Goal: Transaction & Acquisition: Book appointment/travel/reservation

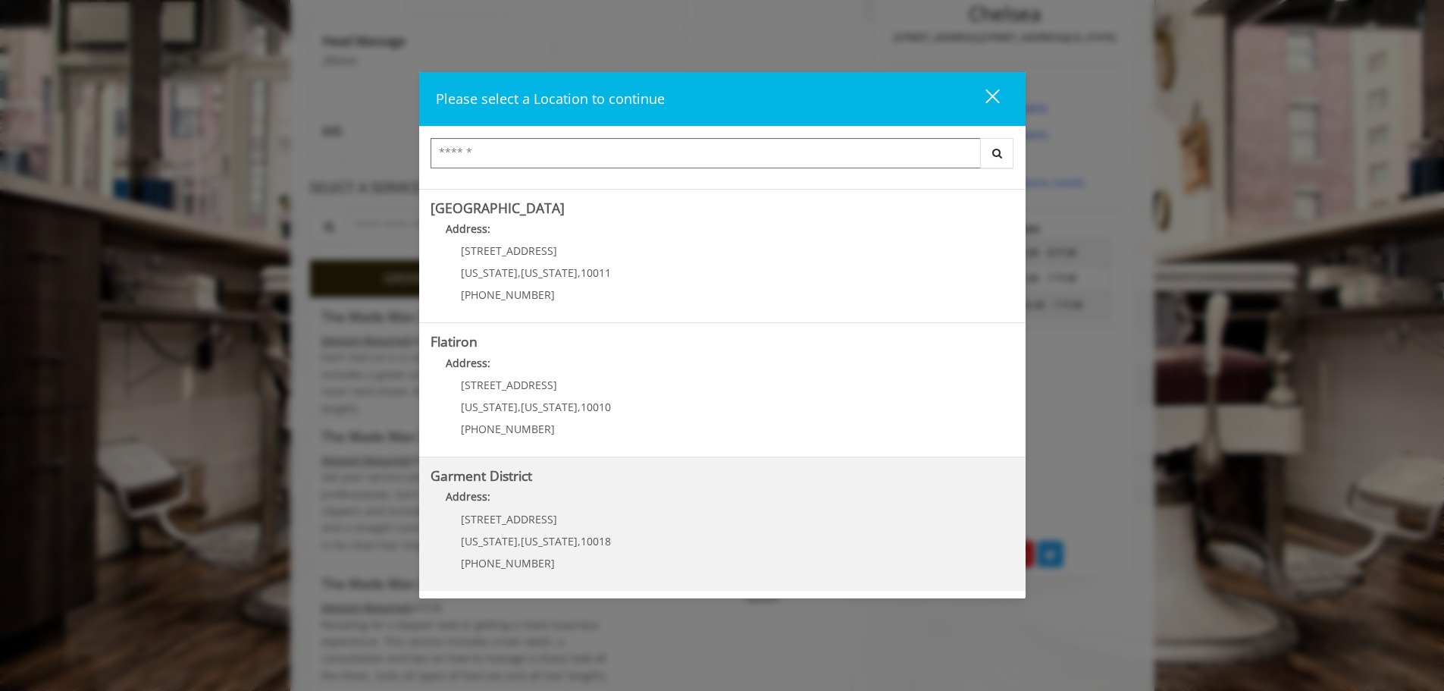
scroll to position [455, 0]
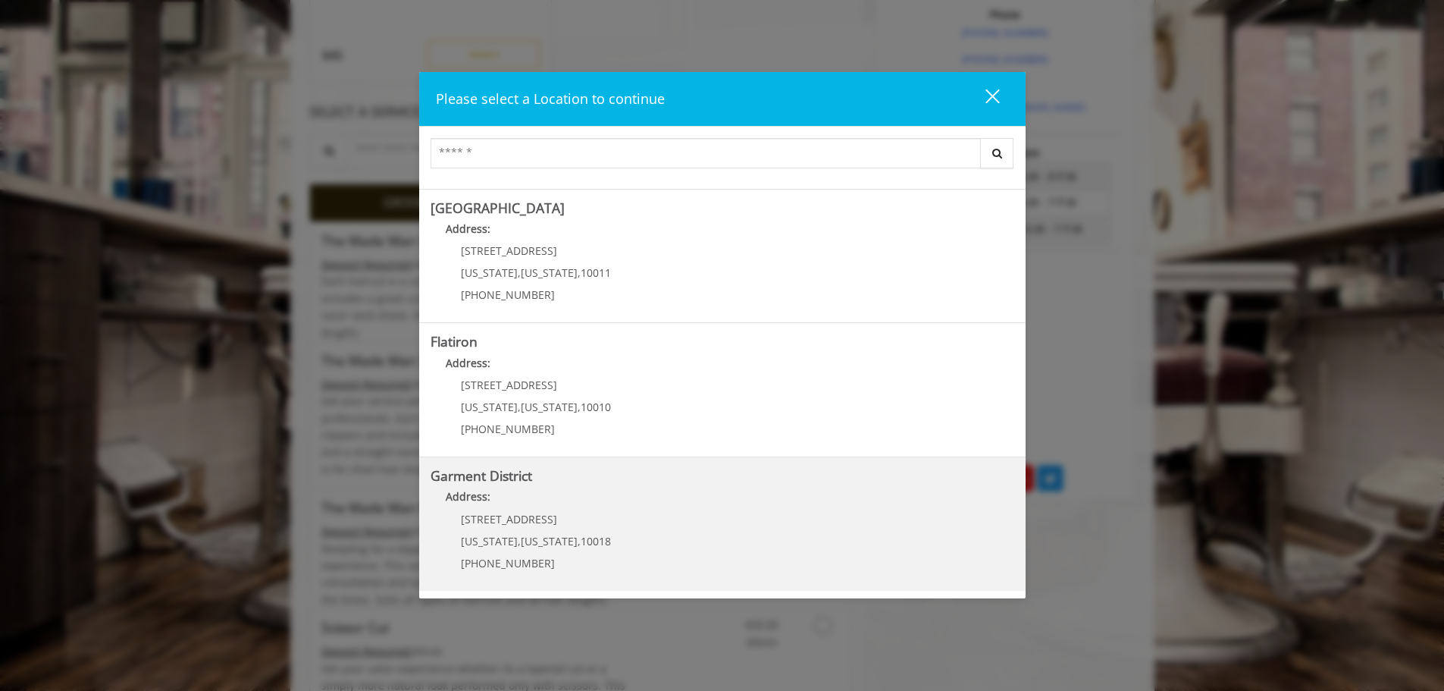
click at [513, 528] on div "[STREET_ADDRESS][US_STATE][US_STATE] (212) 997-4247" at bounding box center [525, 546] width 188 height 66
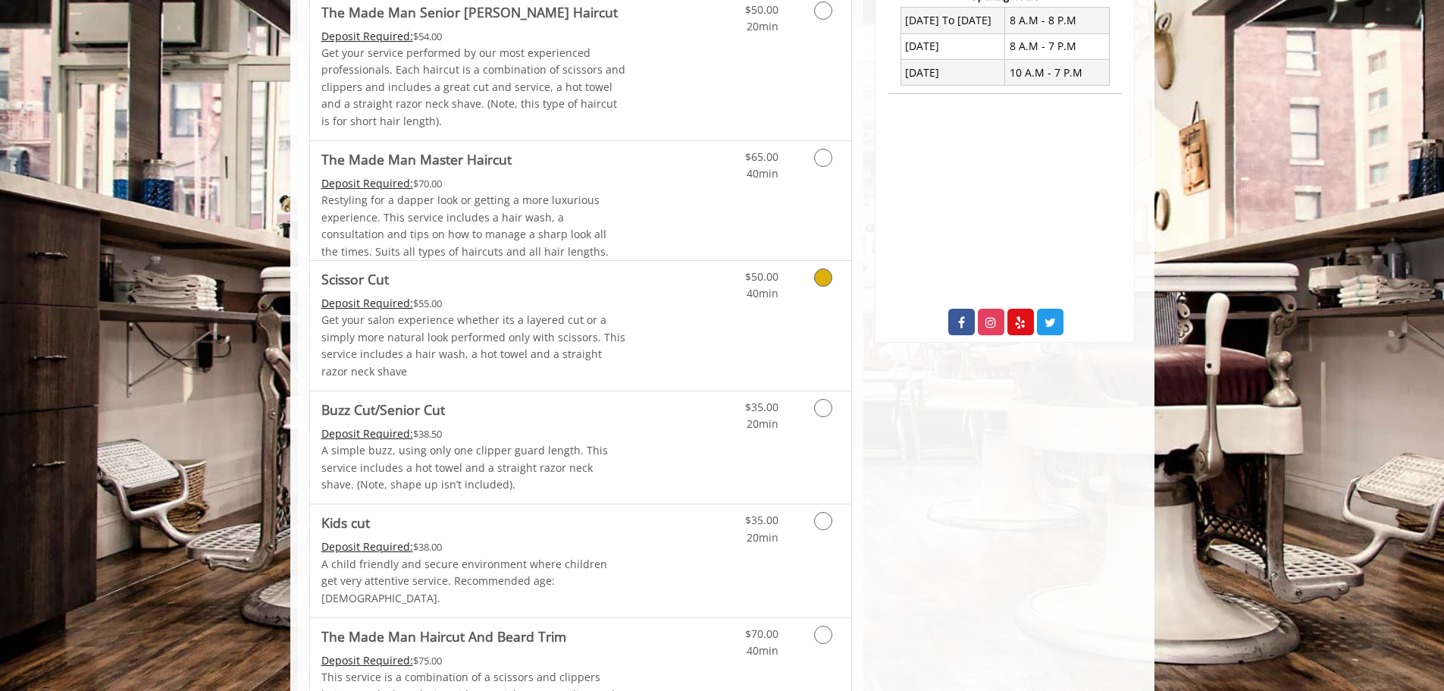
scroll to position [455, 0]
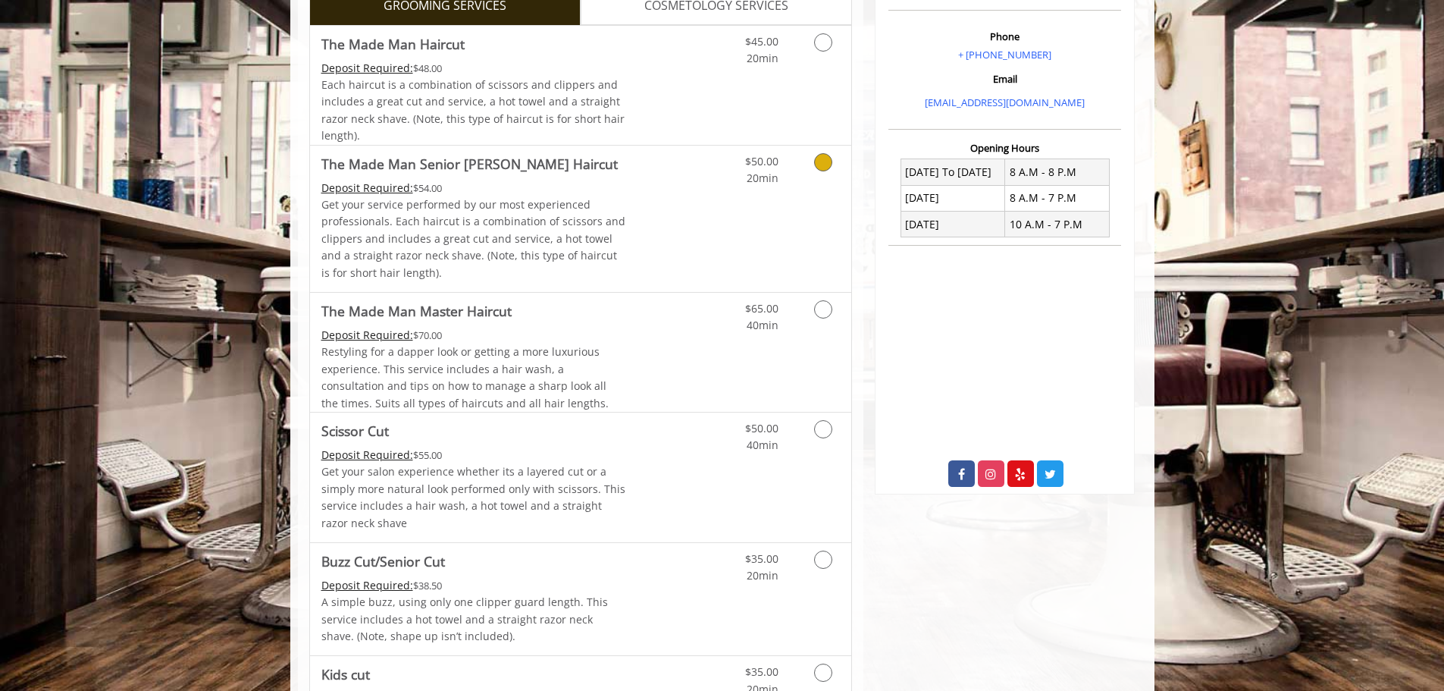
click at [825, 163] on icon "Grooming services" at bounding box center [823, 162] width 18 height 18
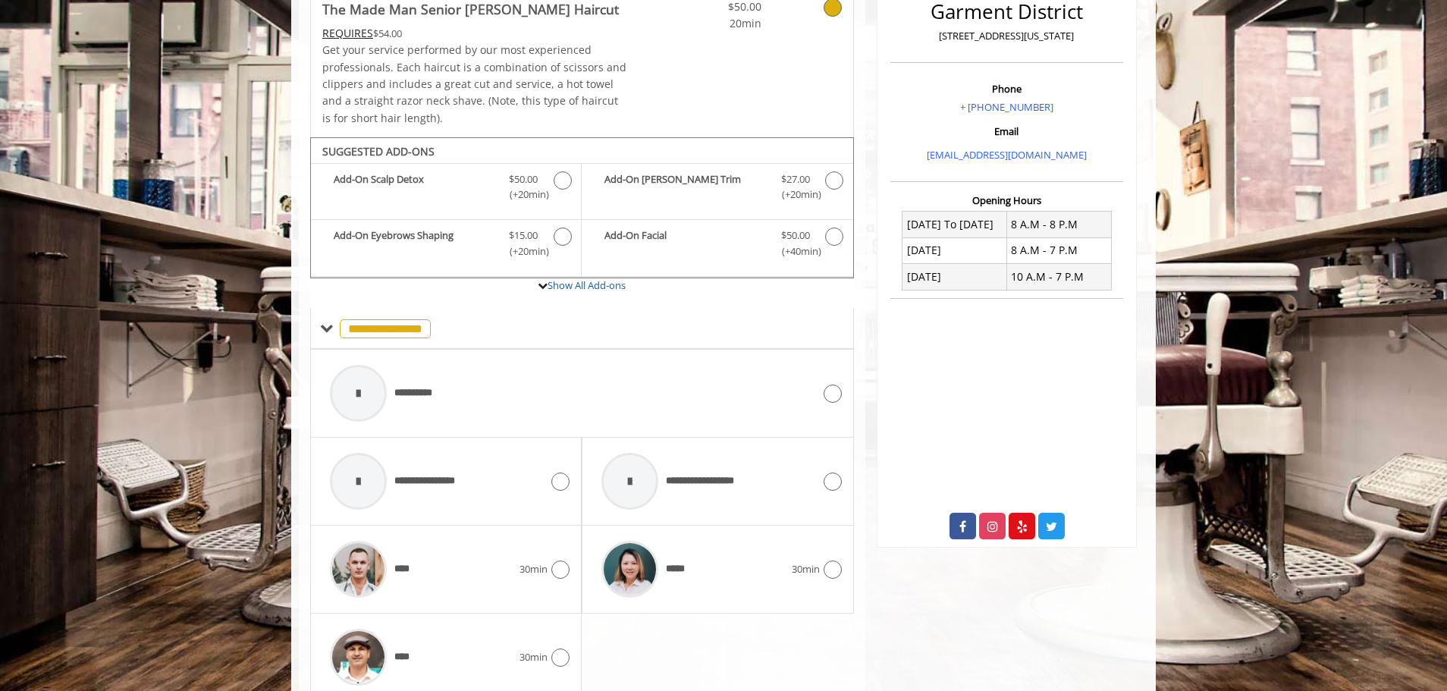
scroll to position [466, 0]
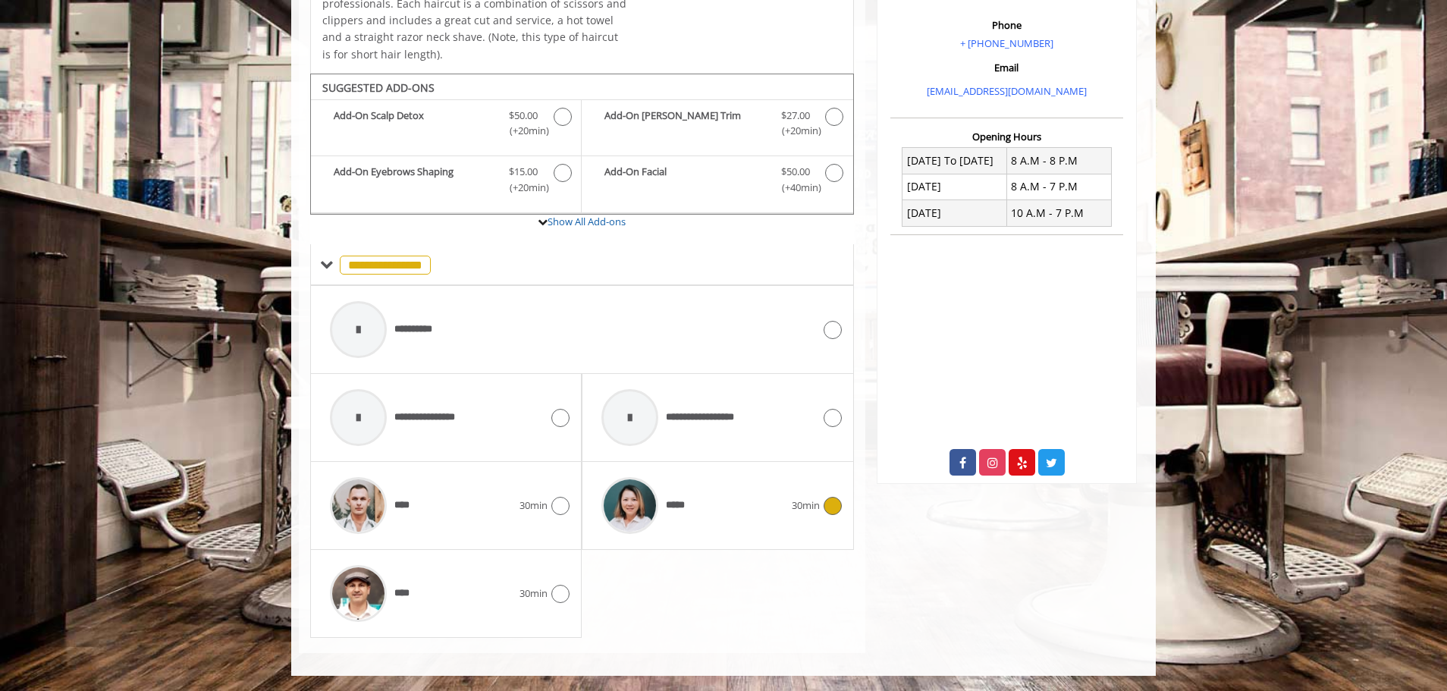
click at [832, 505] on icon at bounding box center [832, 506] width 18 height 18
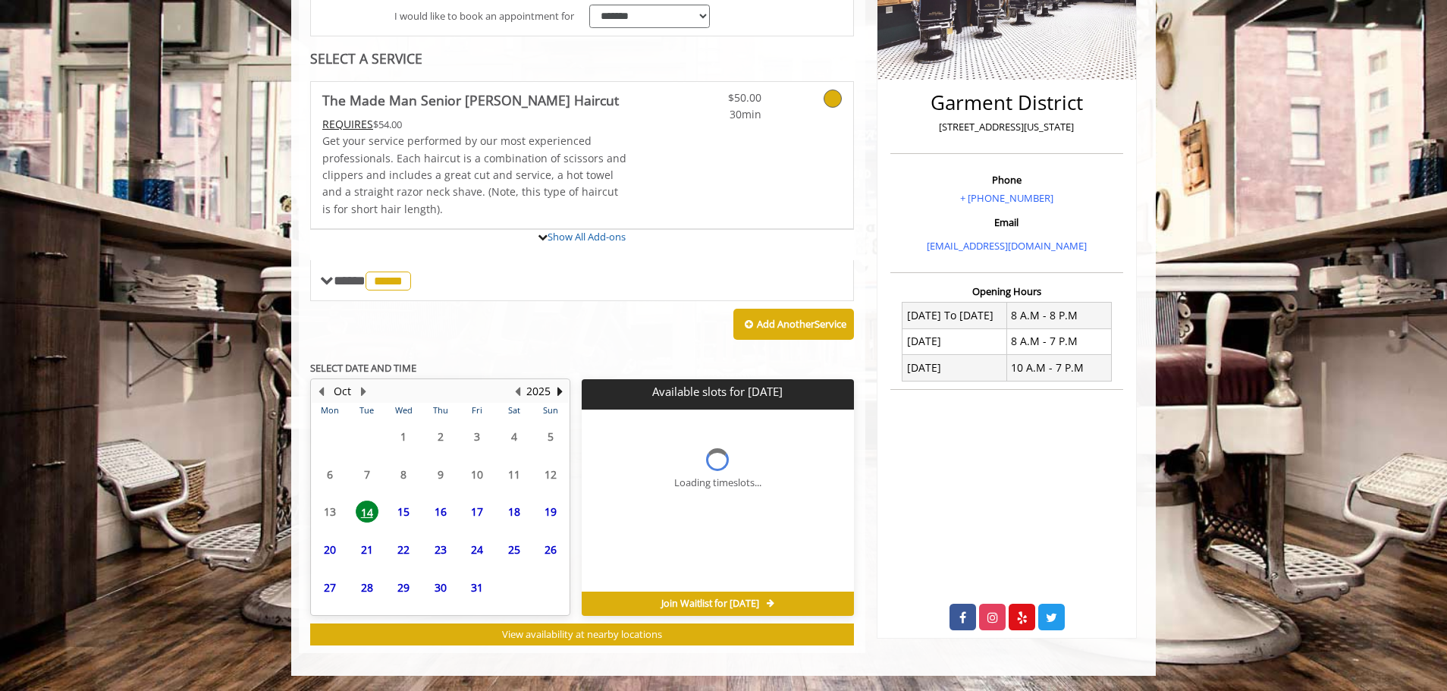
scroll to position [450, 0]
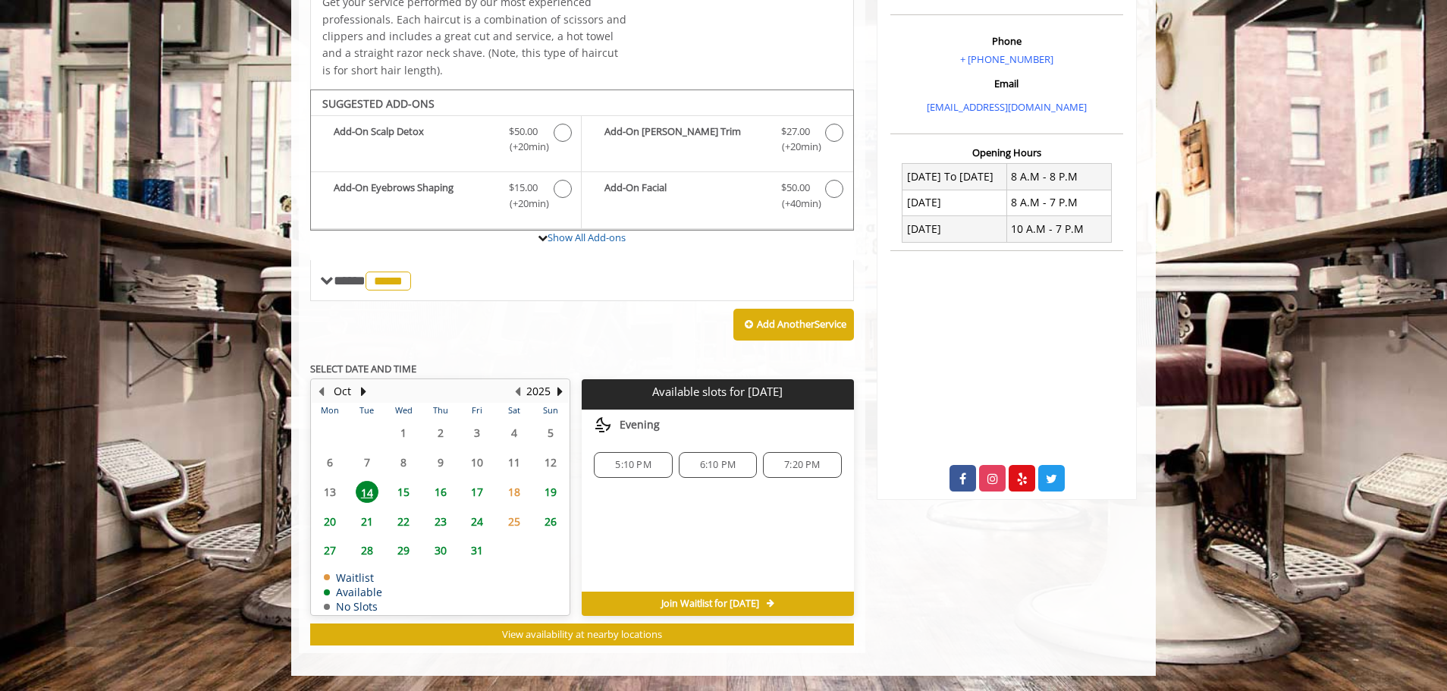
click at [403, 489] on span "15" at bounding box center [403, 492] width 23 height 22
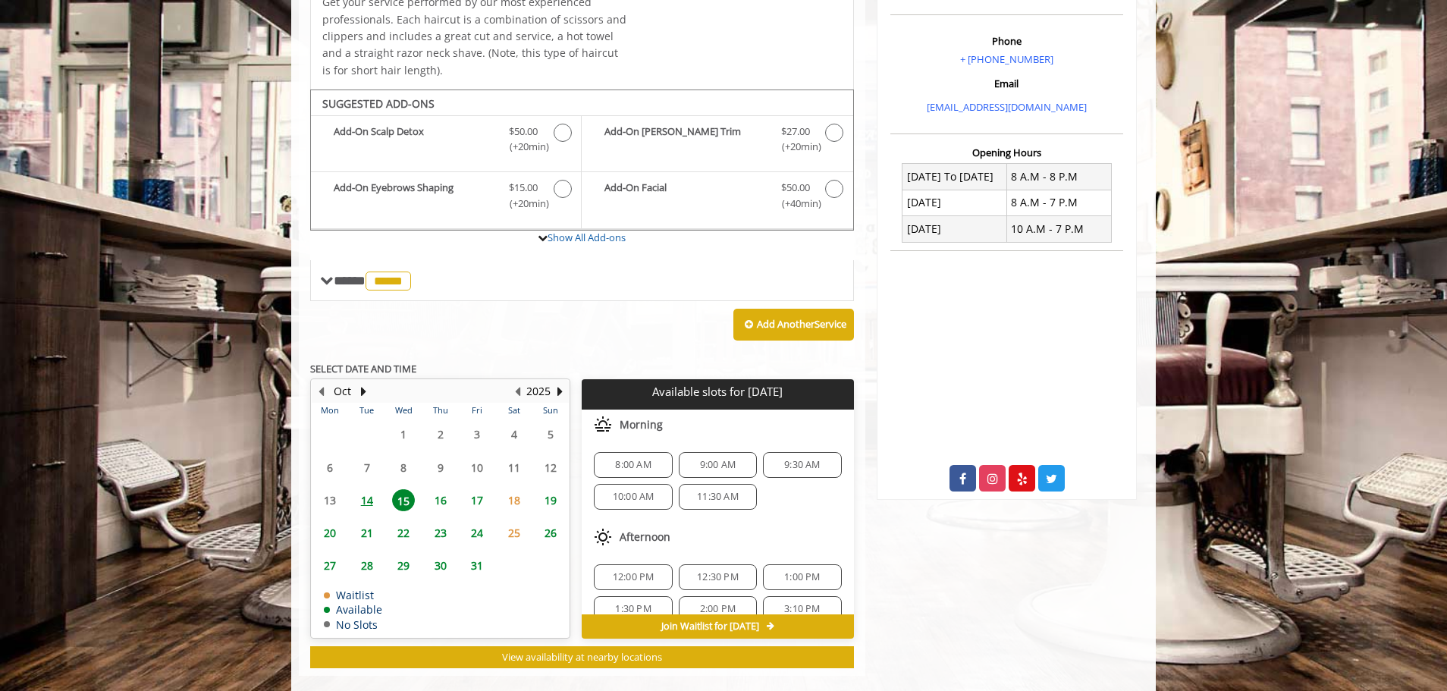
scroll to position [473, 0]
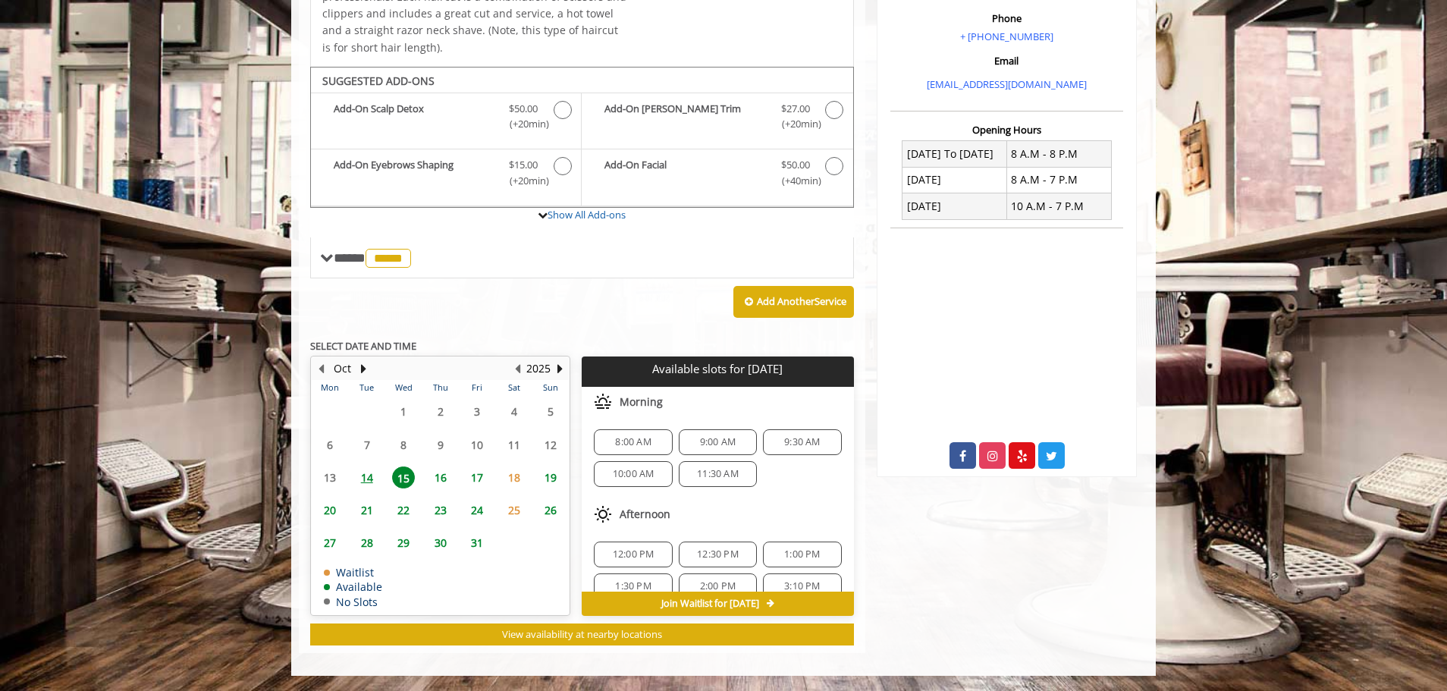
click at [368, 480] on span "14" at bounding box center [367, 477] width 23 height 22
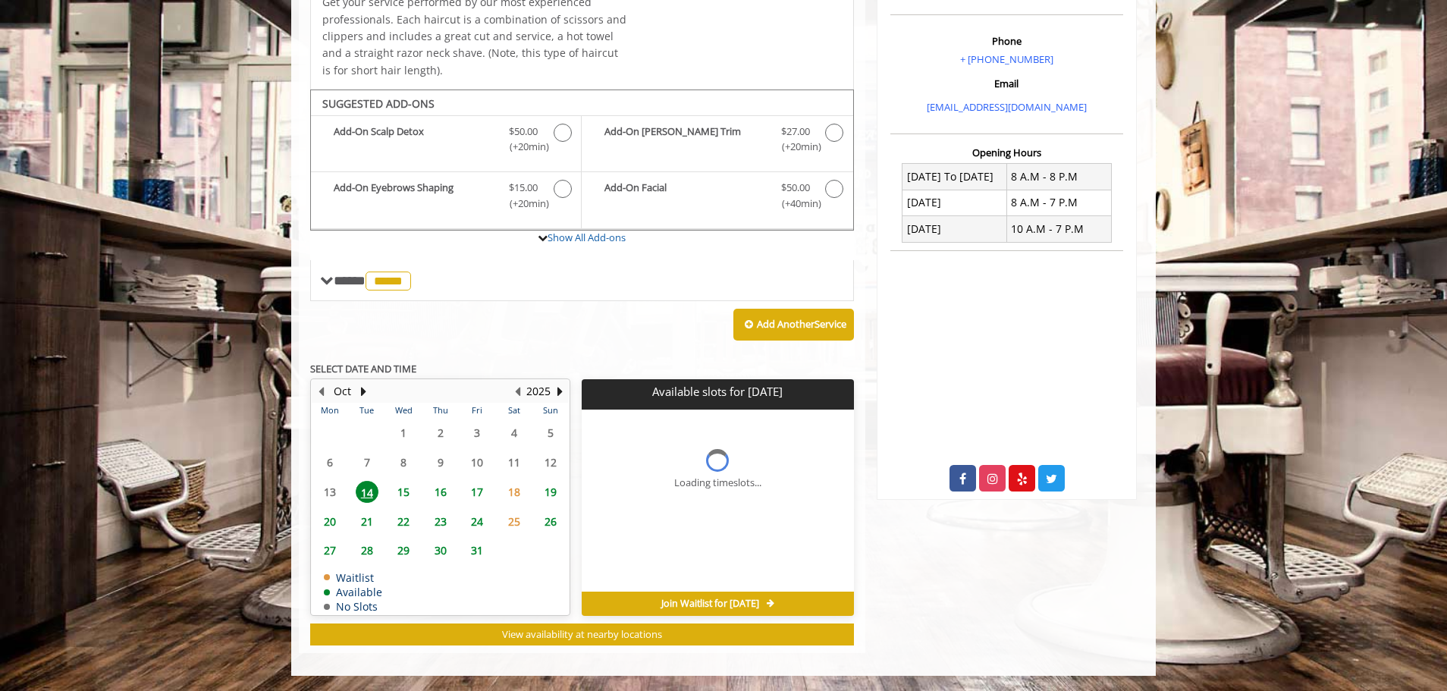
scroll to position [450, 0]
click at [402, 491] on span "15" at bounding box center [403, 492] width 23 height 22
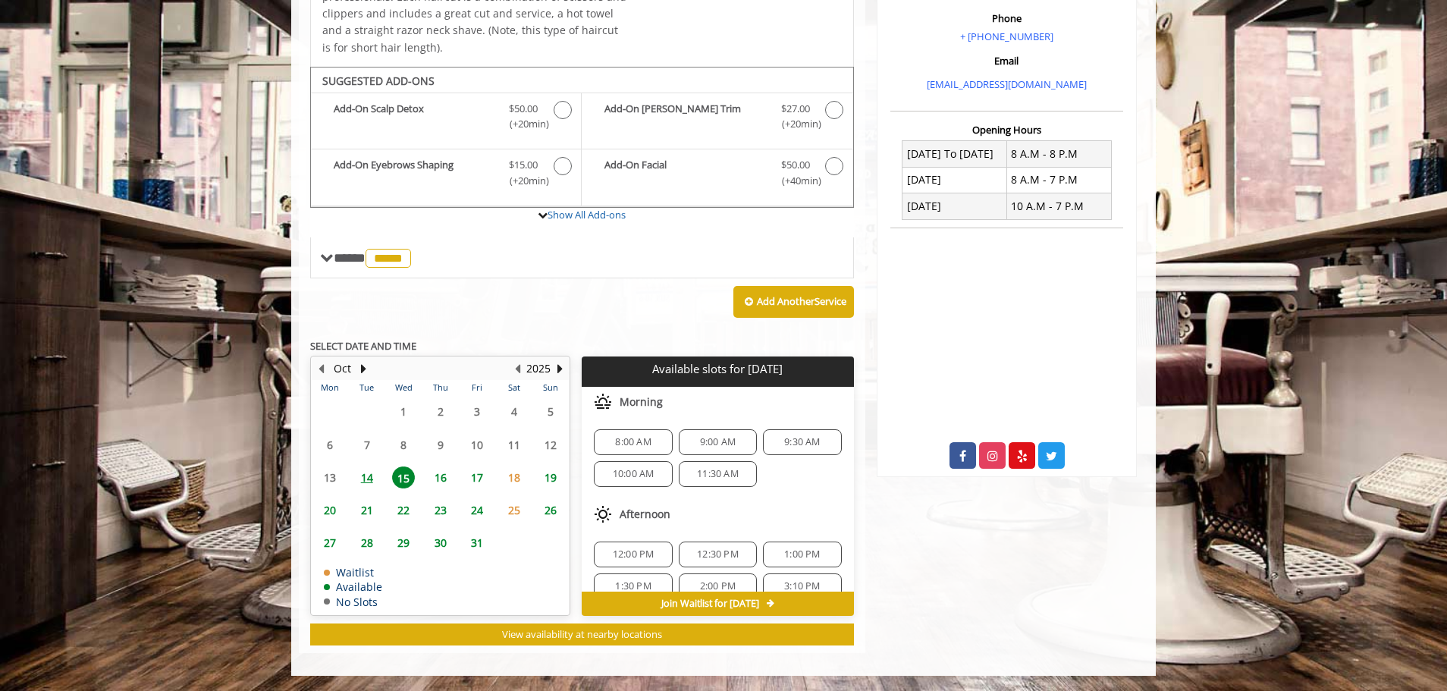
scroll to position [76, 0]
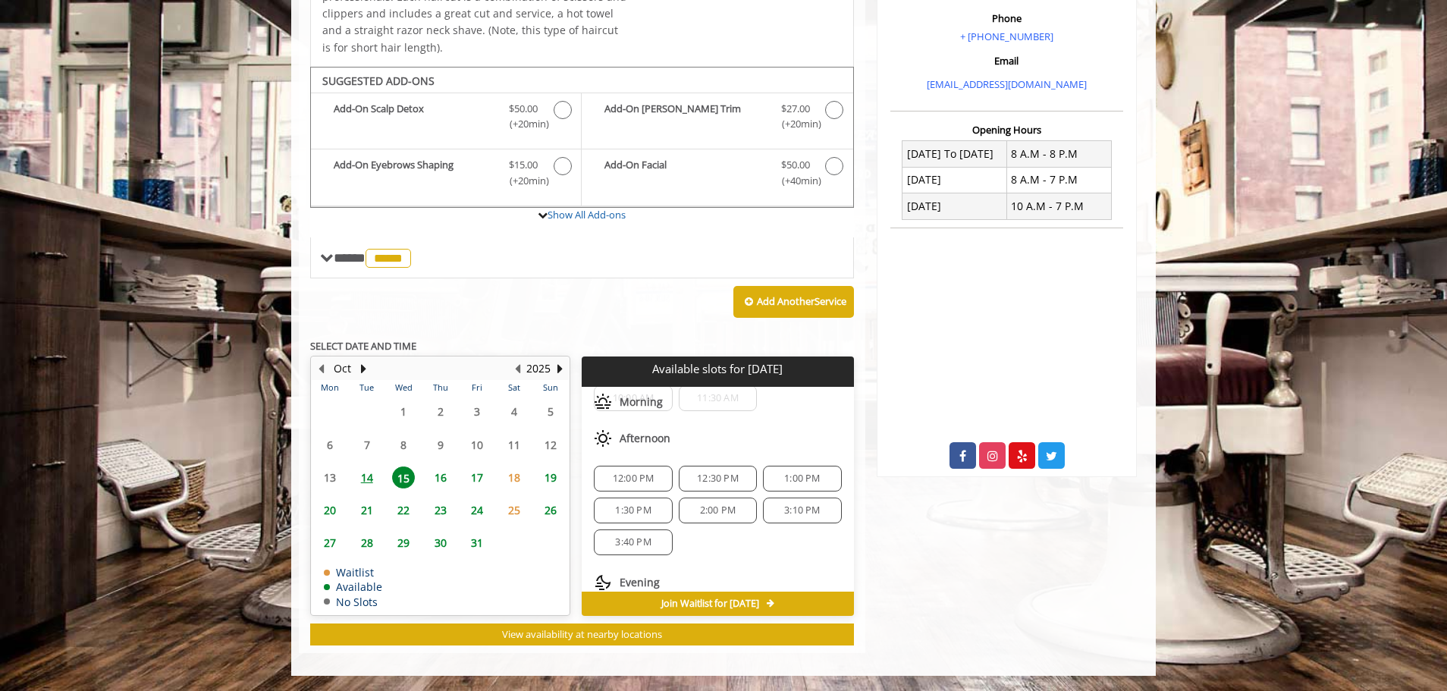
click at [369, 478] on span "14" at bounding box center [367, 477] width 23 height 22
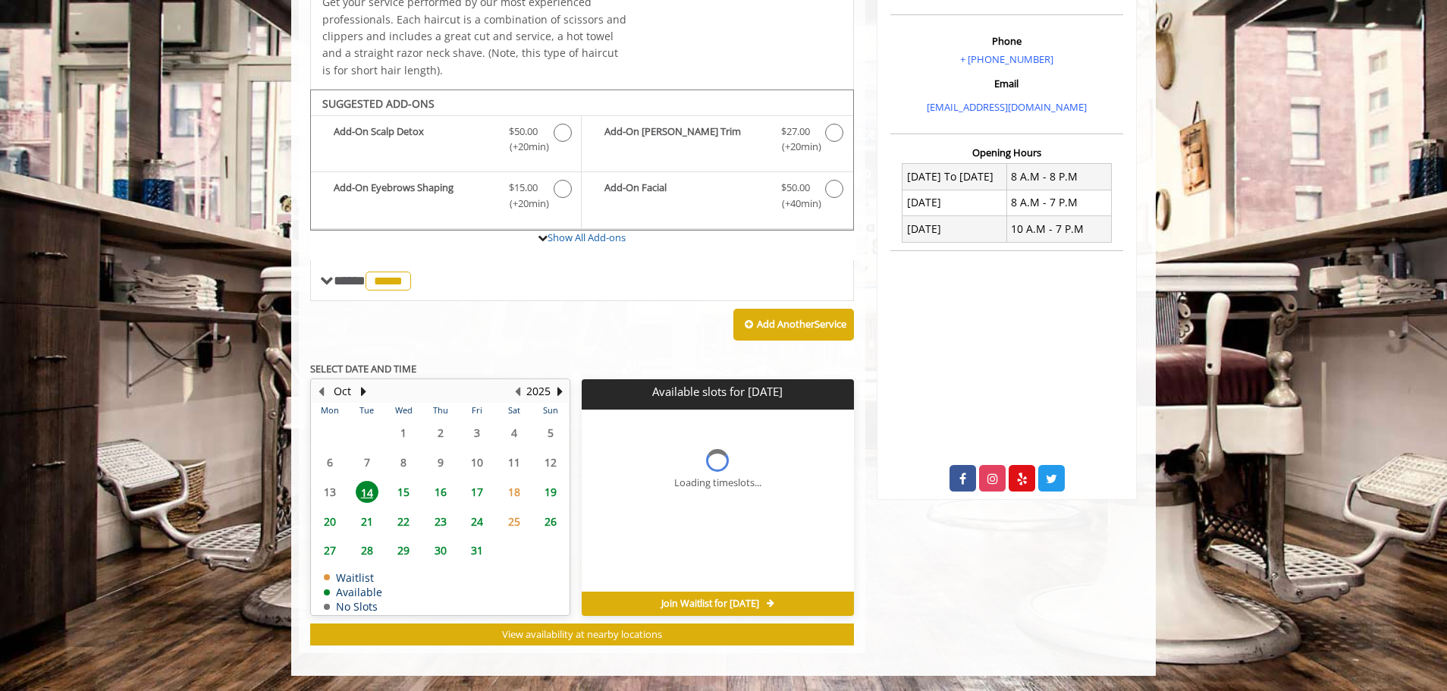
scroll to position [450, 0]
click at [717, 459] on span "6:10 PM" at bounding box center [718, 465] width 36 height 12
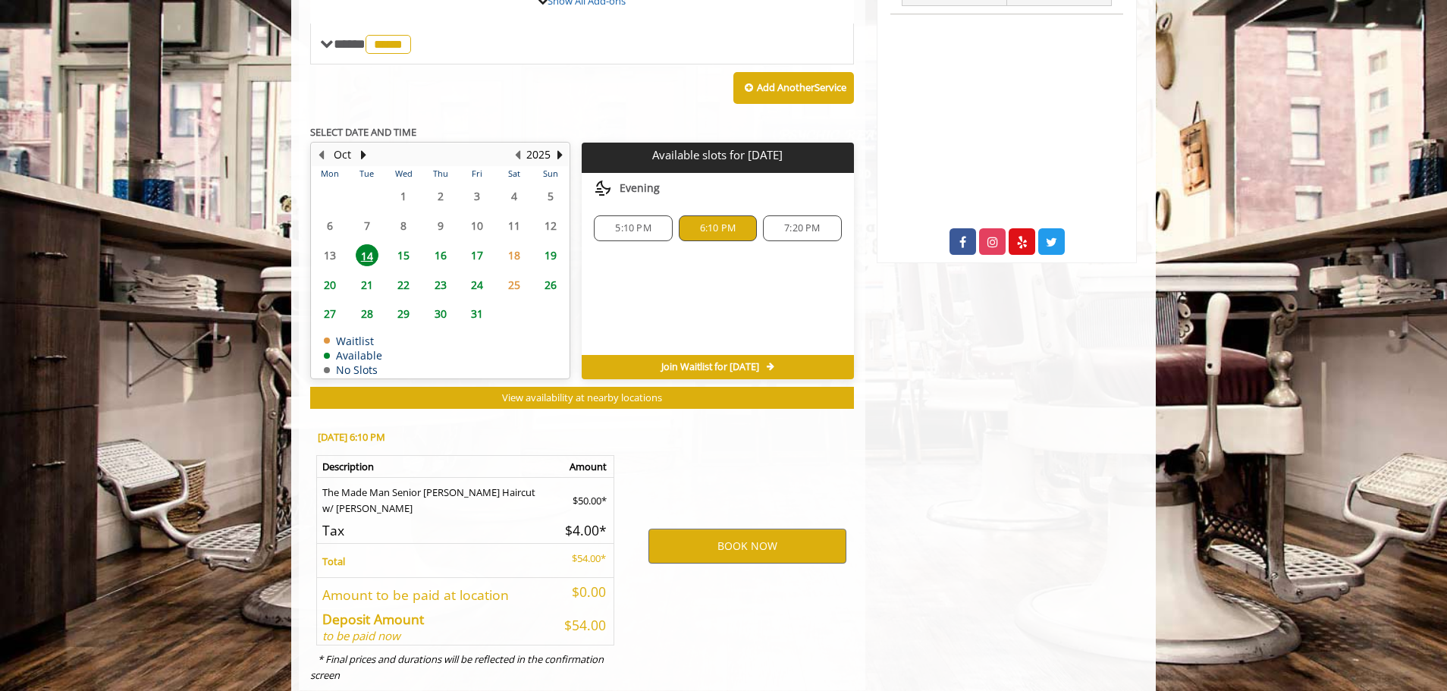
scroll to position [724, 0]
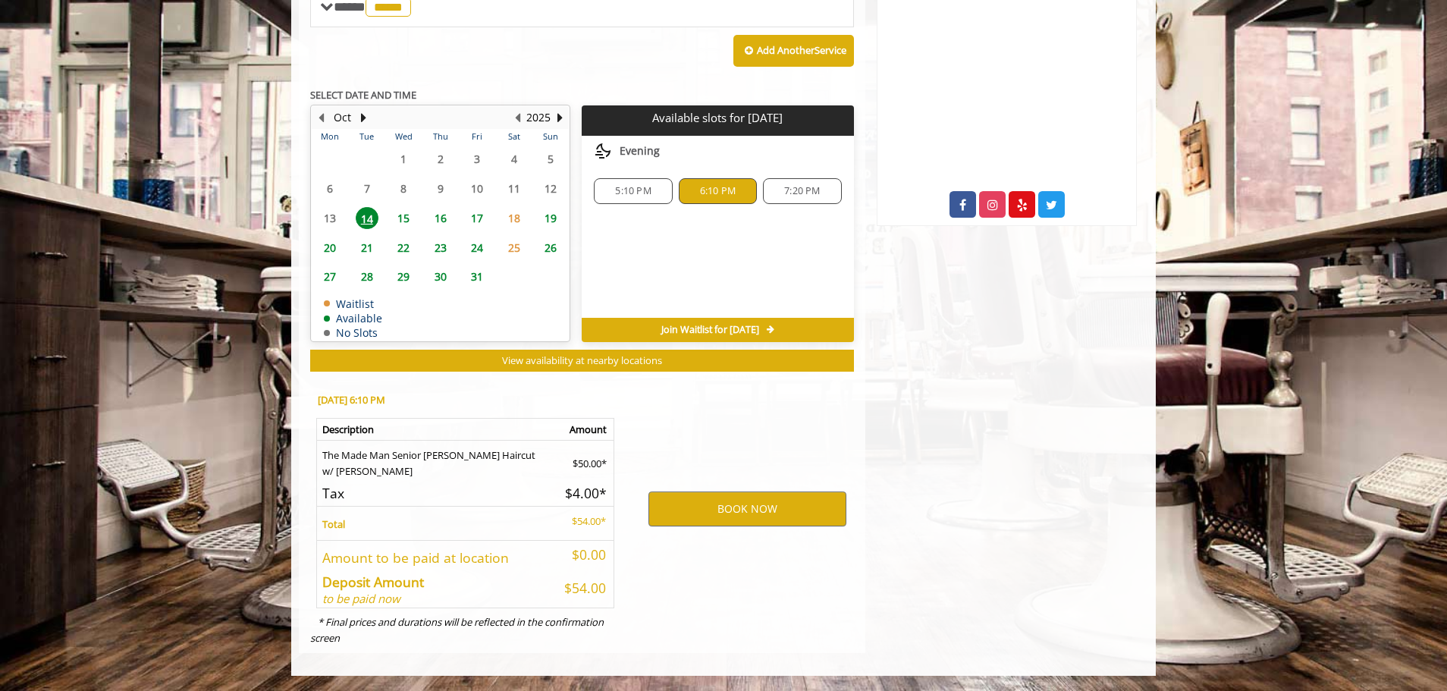
click at [400, 217] on span "15" at bounding box center [403, 218] width 23 height 22
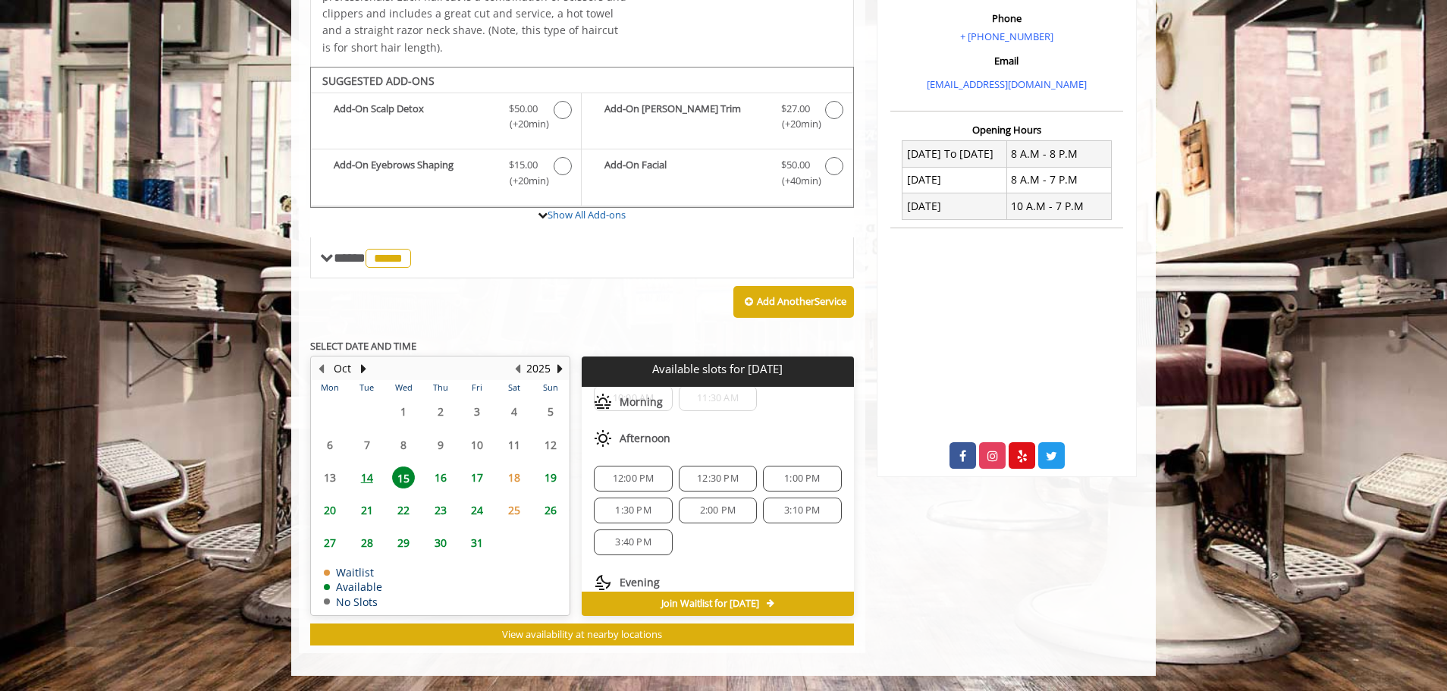
scroll to position [0, 0]
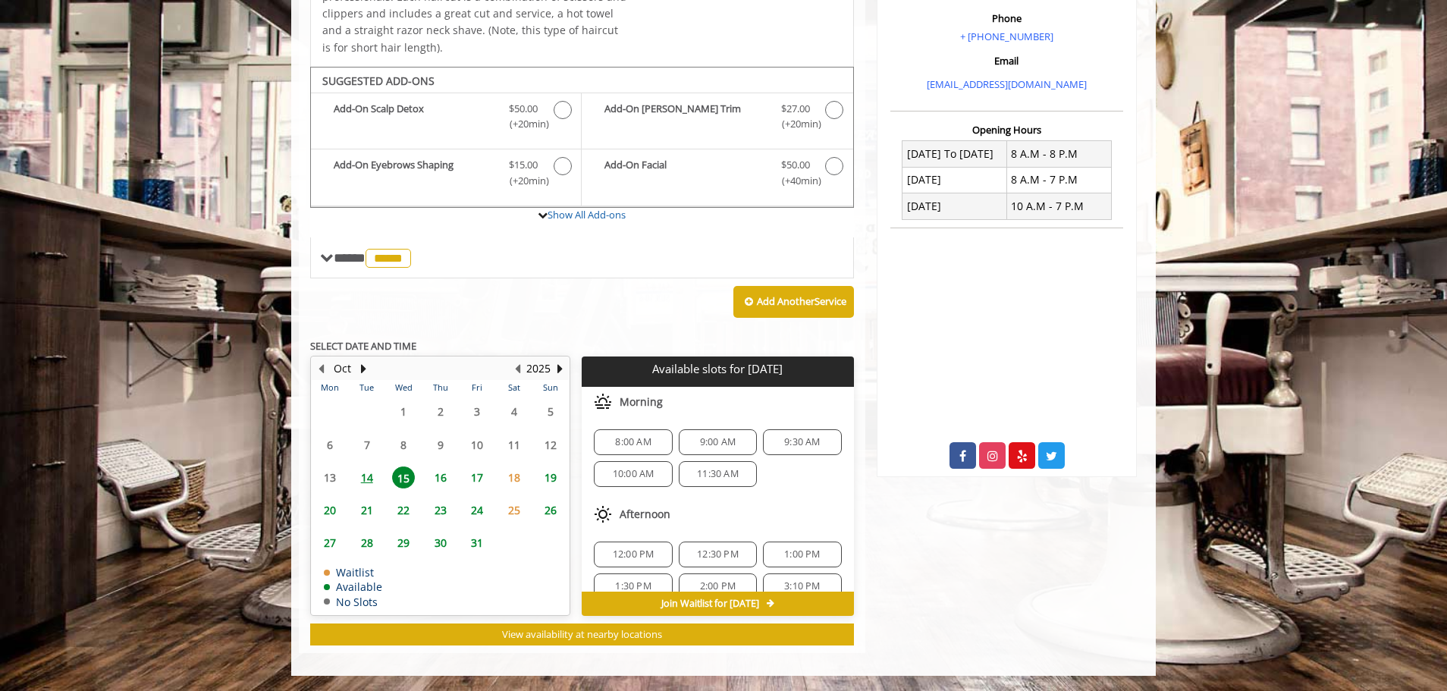
click at [626, 471] on span "10:00 AM" at bounding box center [634, 474] width 42 height 12
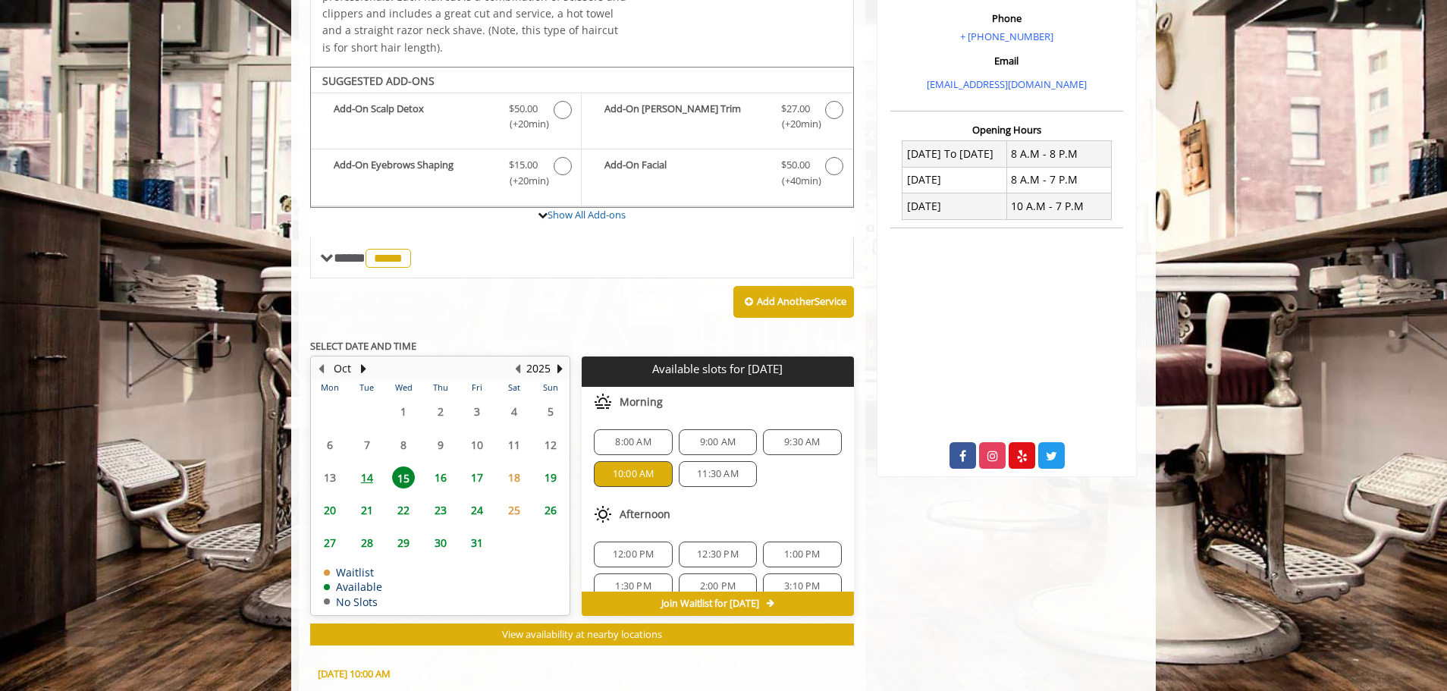
scroll to position [747, 0]
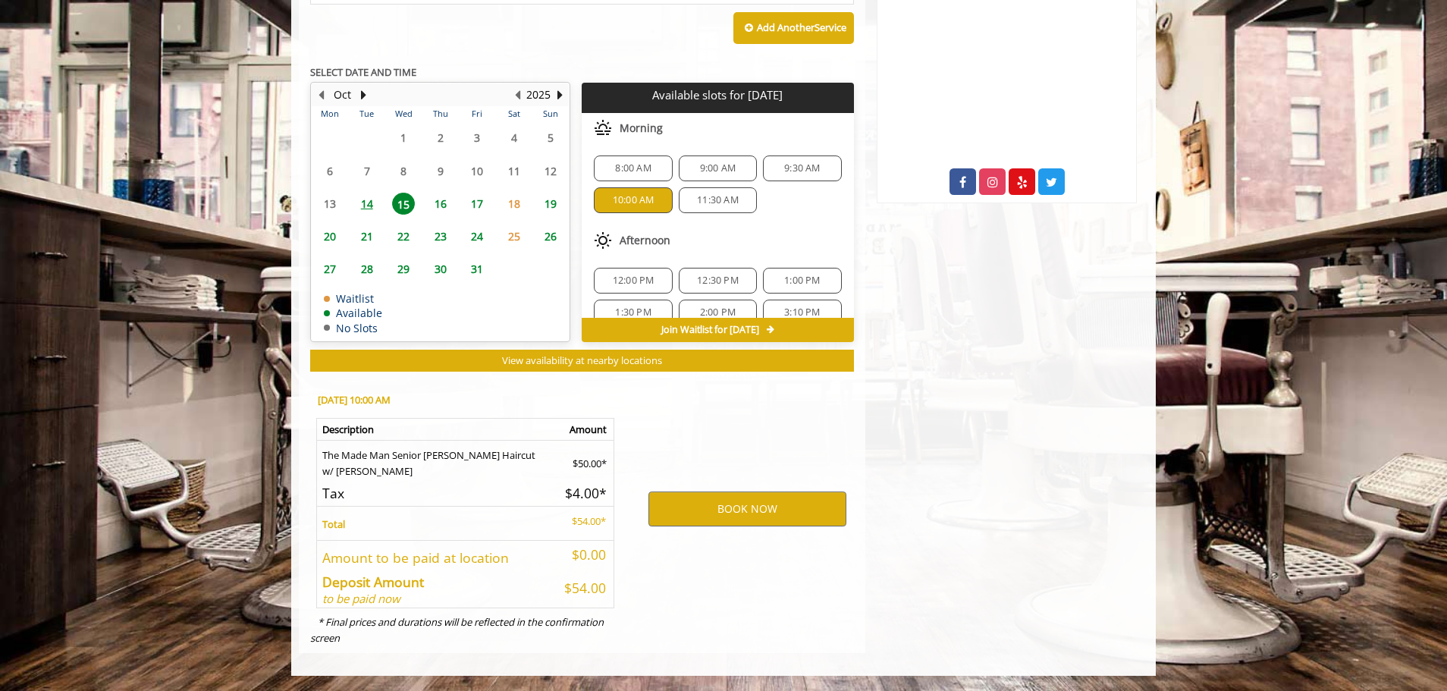
click at [707, 271] on div "12:30 PM" at bounding box center [718, 281] width 78 height 26
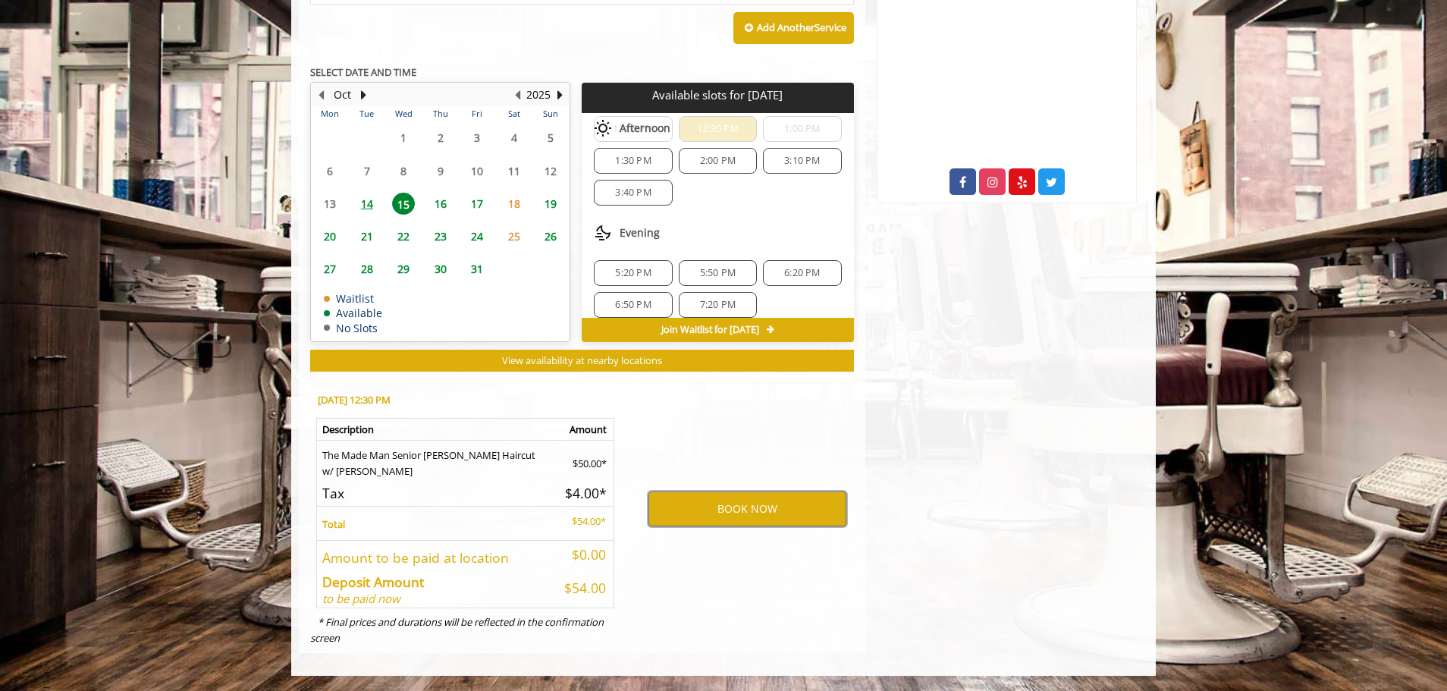
scroll to position [76, 0]
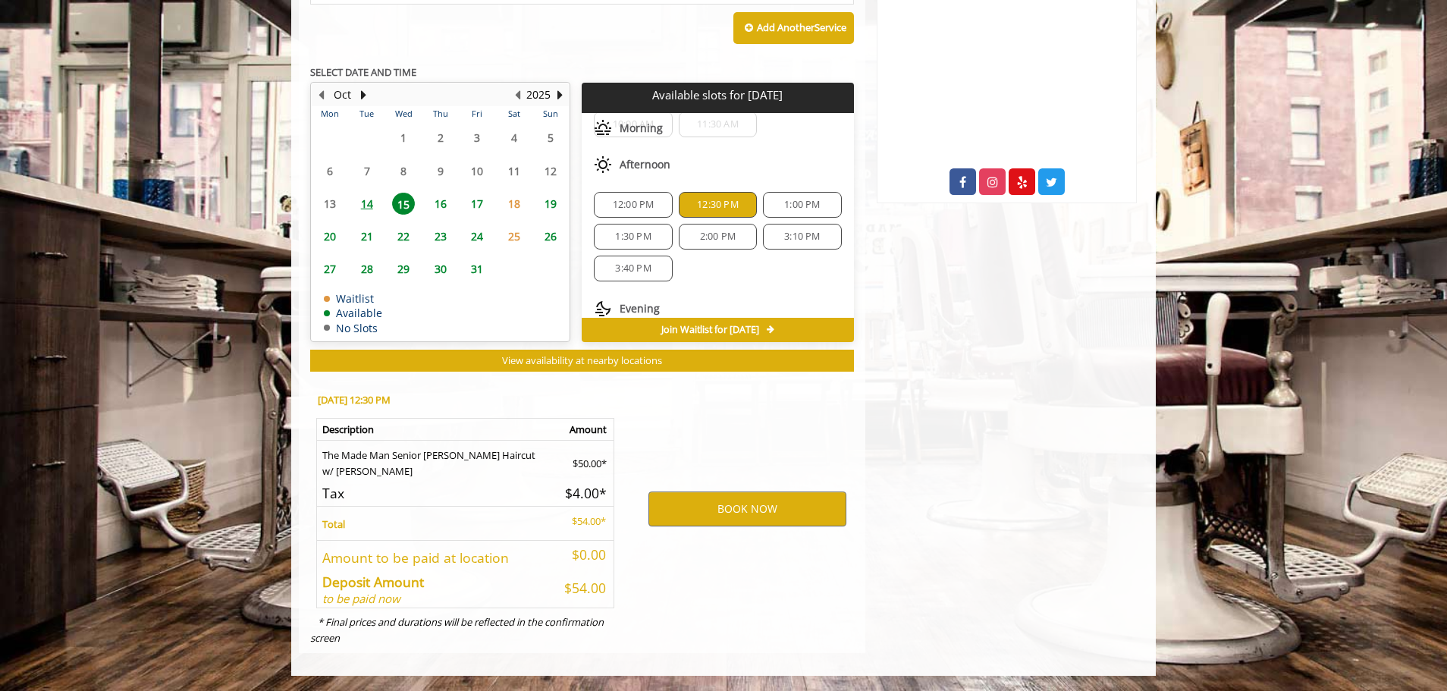
click at [626, 237] on span "1:30 PM" at bounding box center [633, 236] width 36 height 12
click at [724, 237] on span "2:00 PM" at bounding box center [718, 236] width 36 height 12
click at [784, 230] on span "3:10 PM" at bounding box center [802, 236] width 36 height 12
click at [634, 263] on span "3:40 PM" at bounding box center [633, 268] width 36 height 12
click at [645, 199] on span "12:00 PM" at bounding box center [634, 205] width 42 height 12
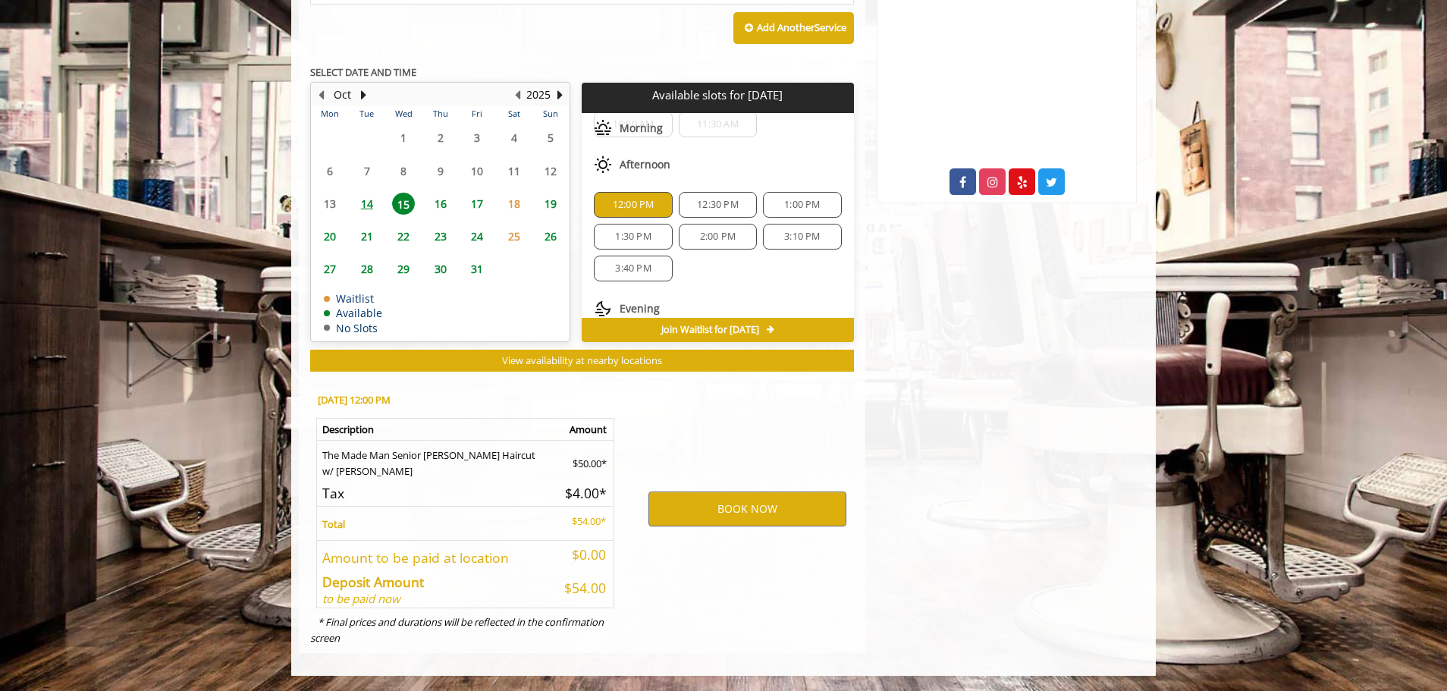
click at [450, 202] on span "16" at bounding box center [440, 204] width 23 height 22
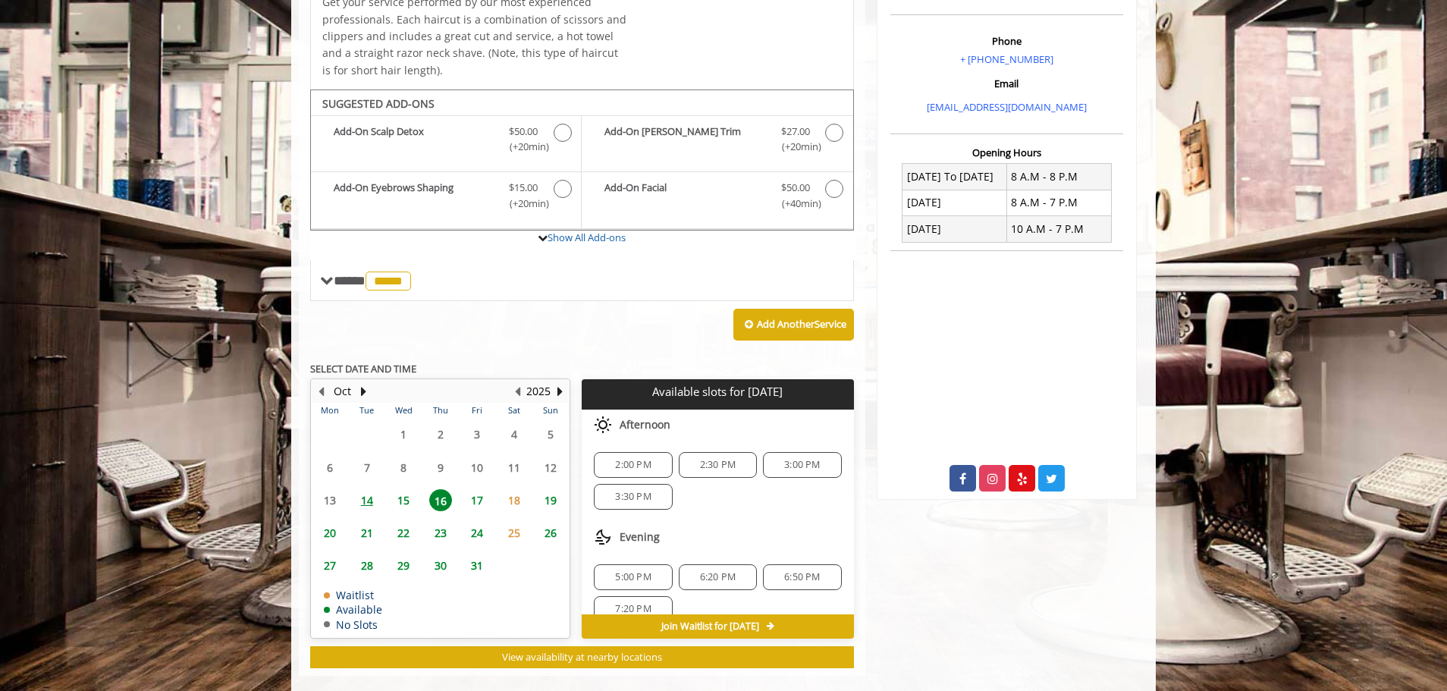
scroll to position [473, 0]
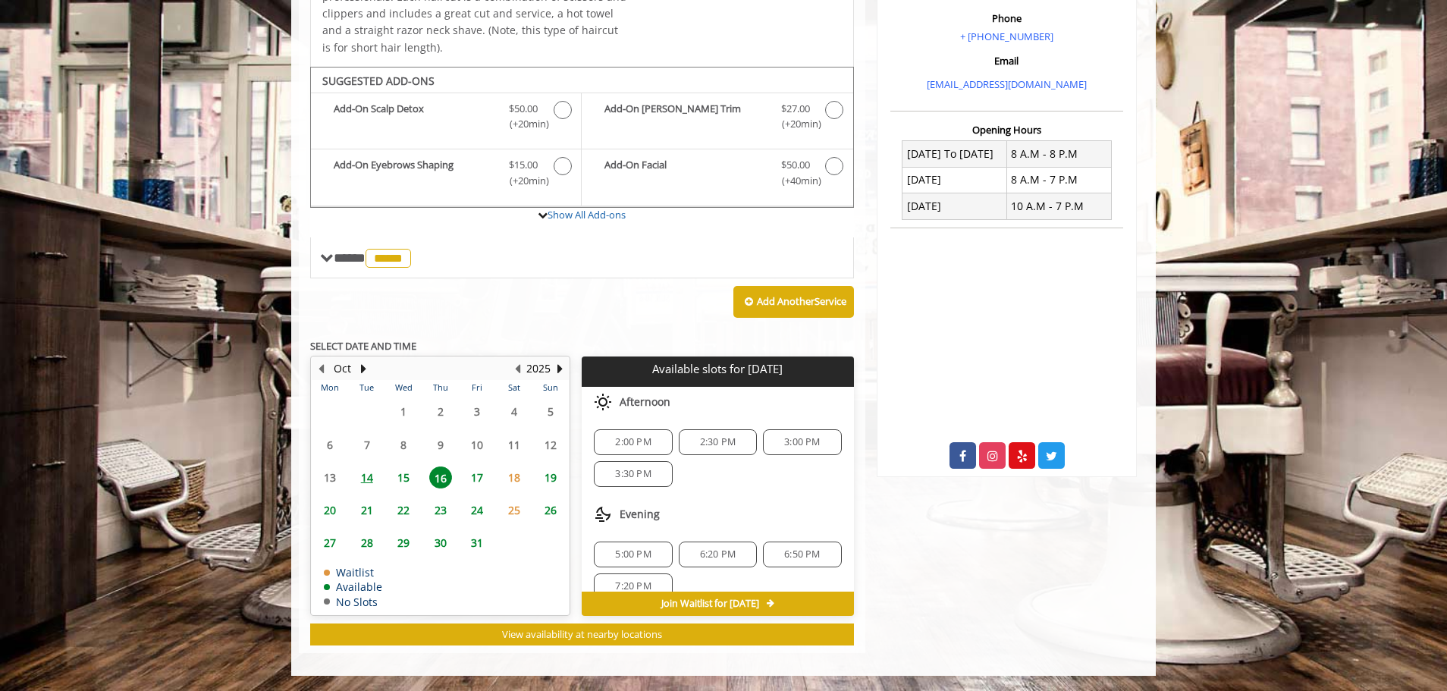
click at [400, 473] on span "15" at bounding box center [403, 477] width 23 height 22
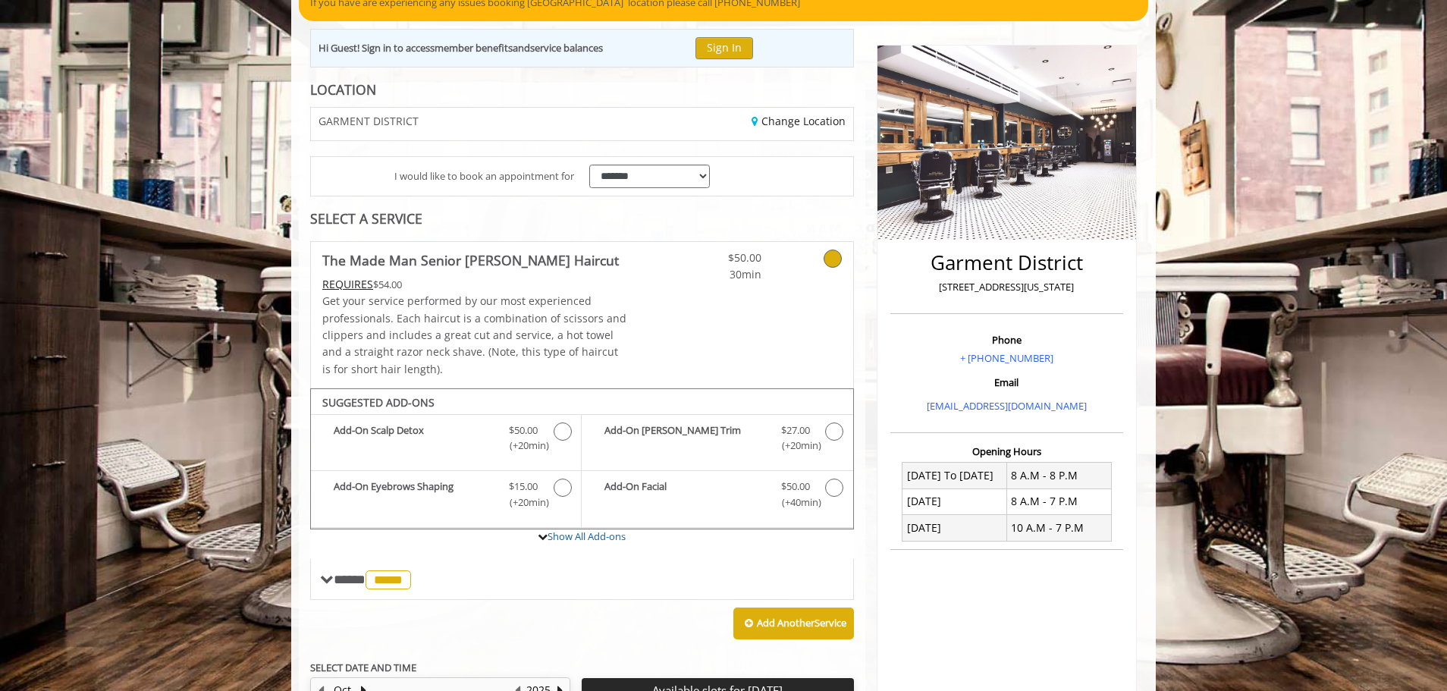
scroll to position [227, 0]
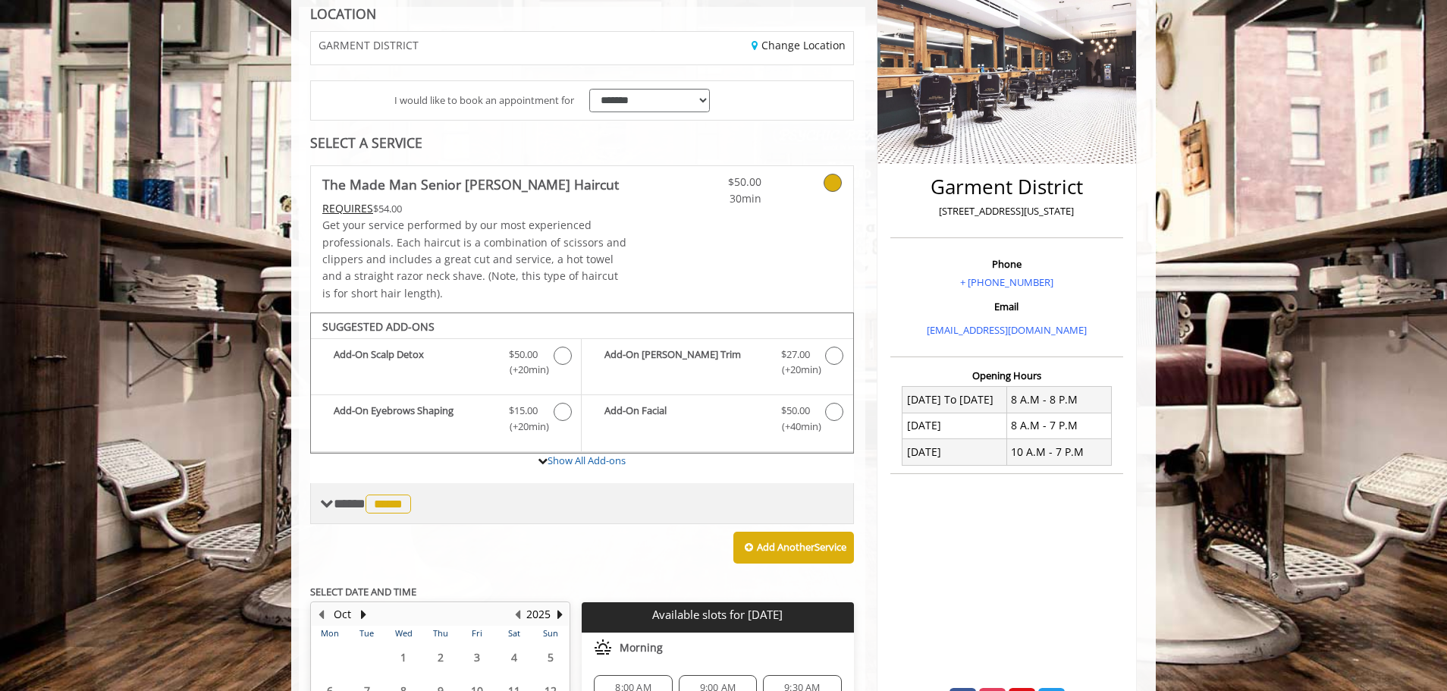
click at [345, 497] on span "**** ***** ********" at bounding box center [374, 504] width 81 height 14
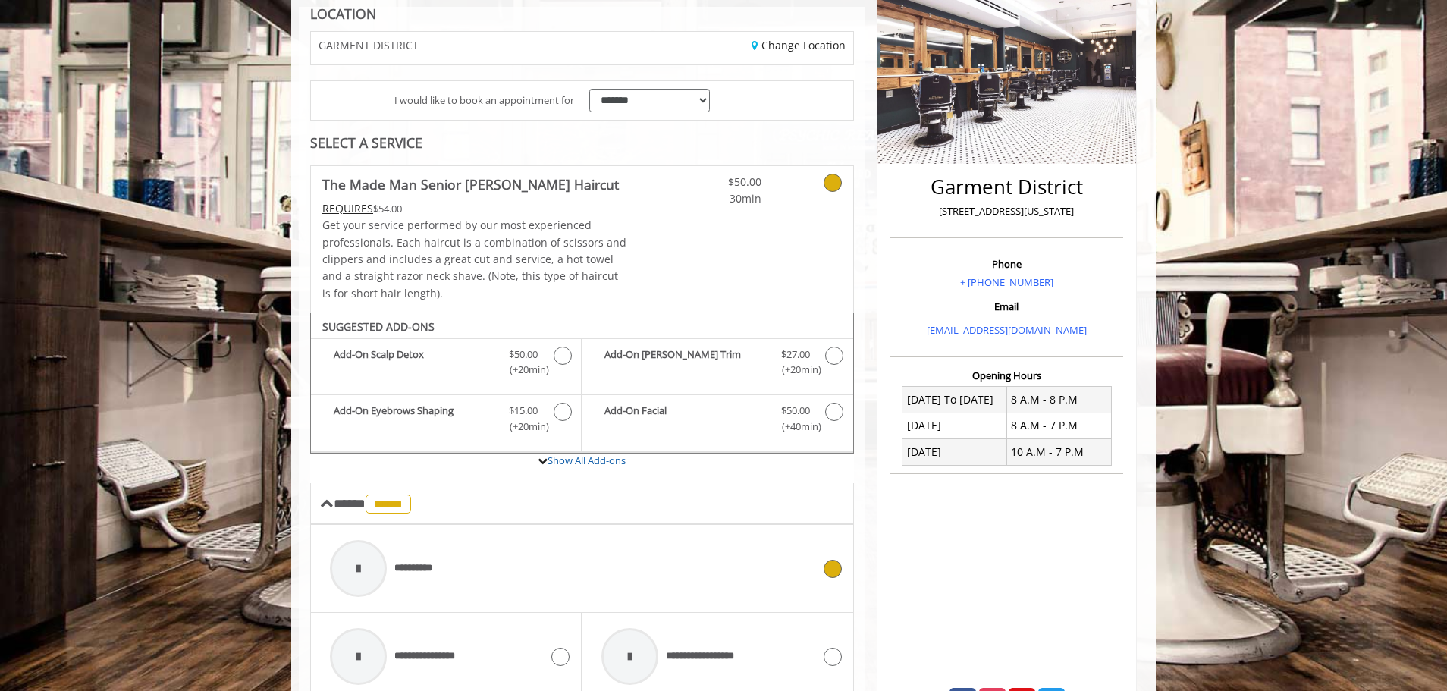
click at [350, 564] on div at bounding box center [358, 568] width 57 height 57
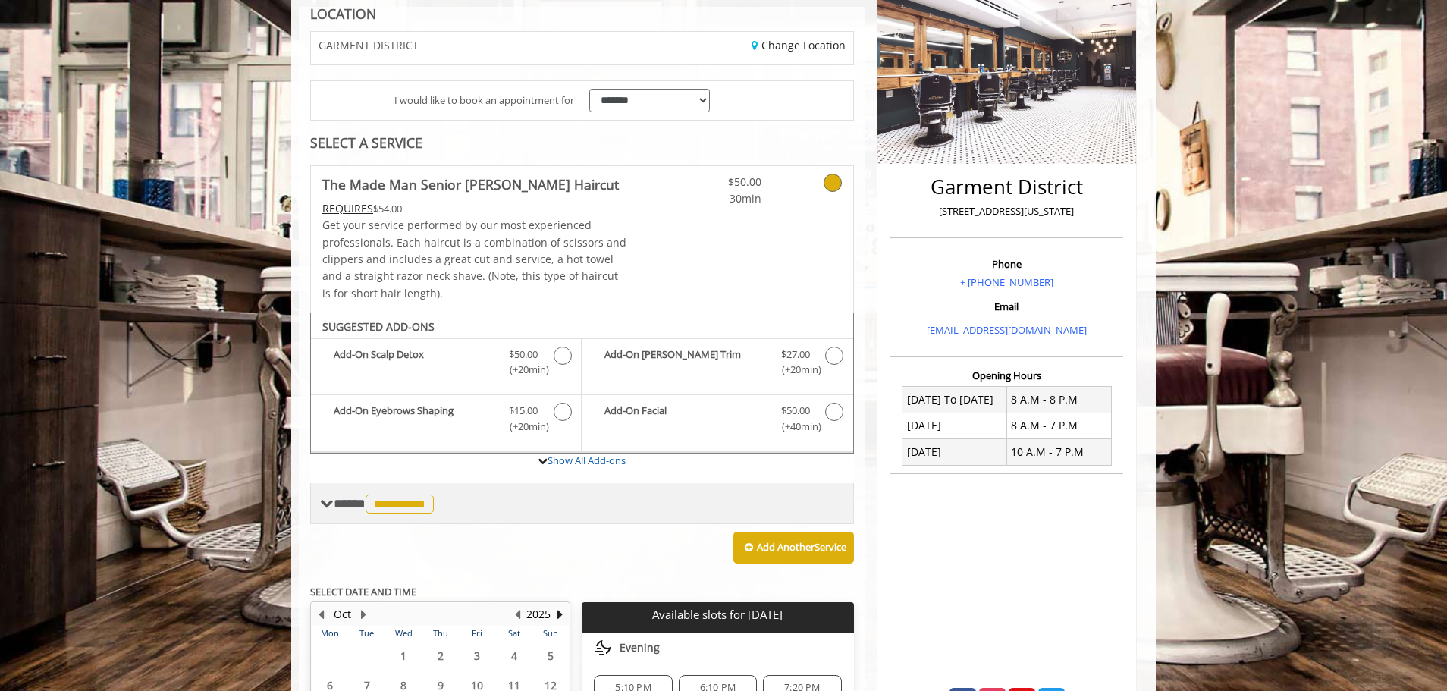
scroll to position [450, 0]
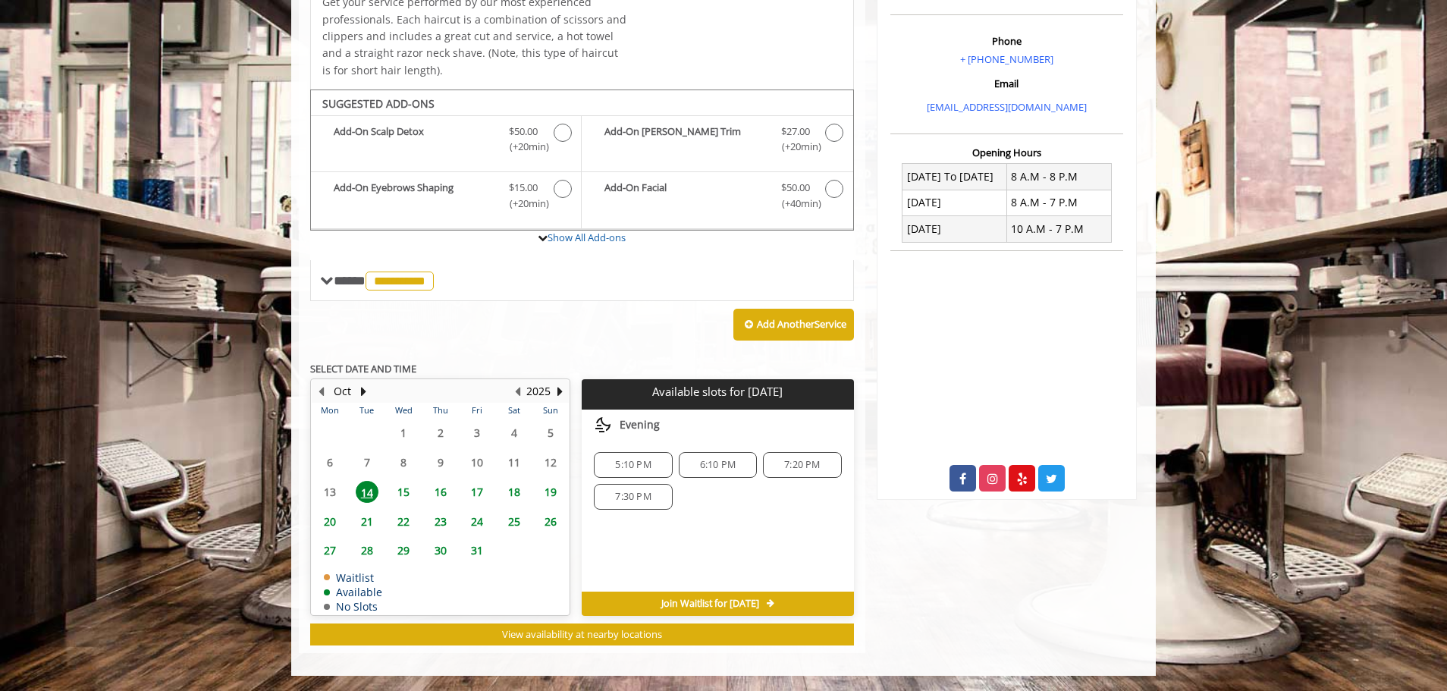
click at [405, 495] on span "15" at bounding box center [403, 492] width 23 height 22
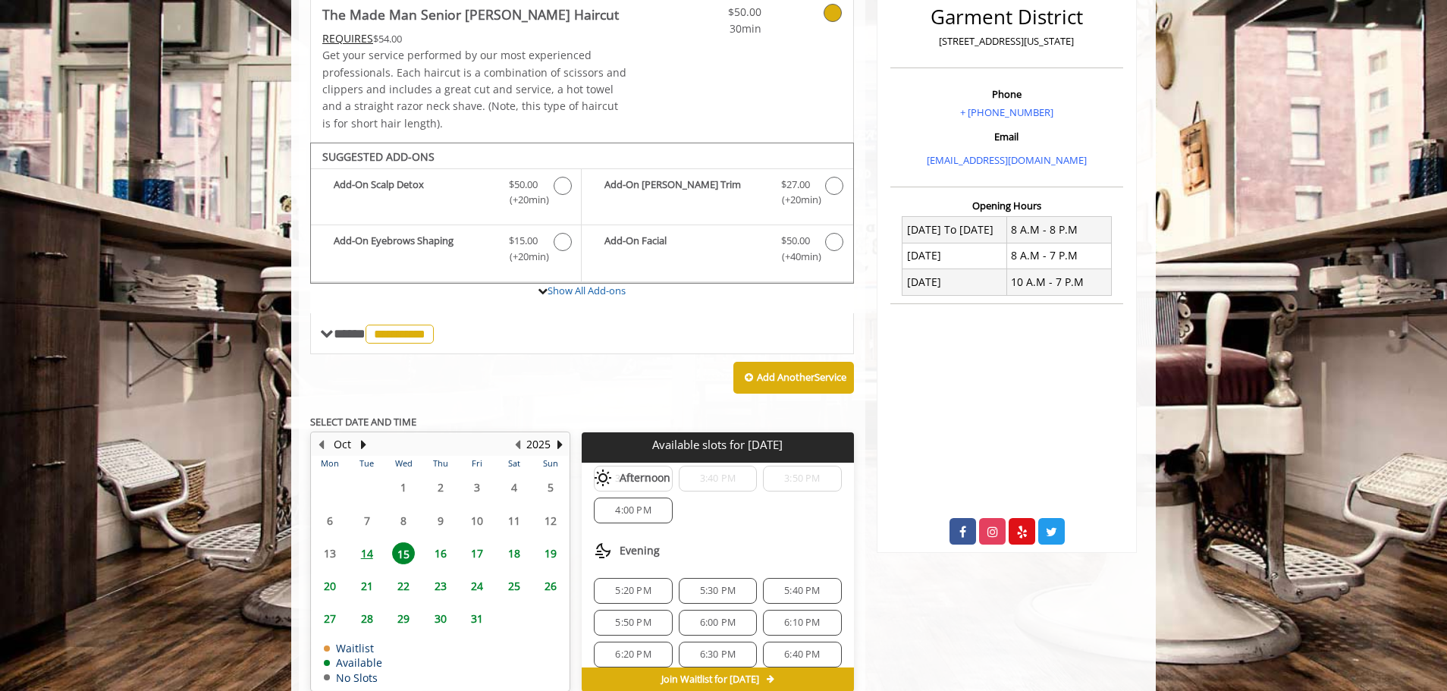
scroll to position [473, 0]
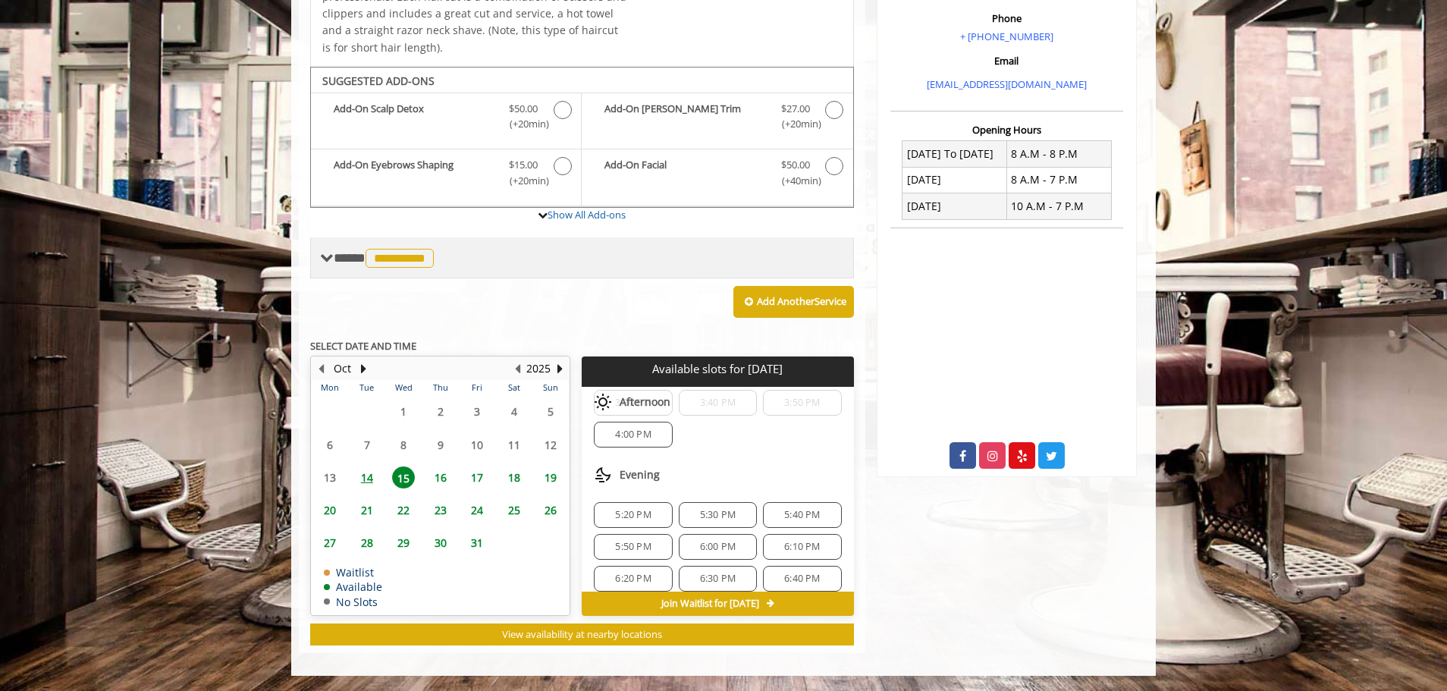
click at [332, 259] on span at bounding box center [327, 258] width 14 height 14
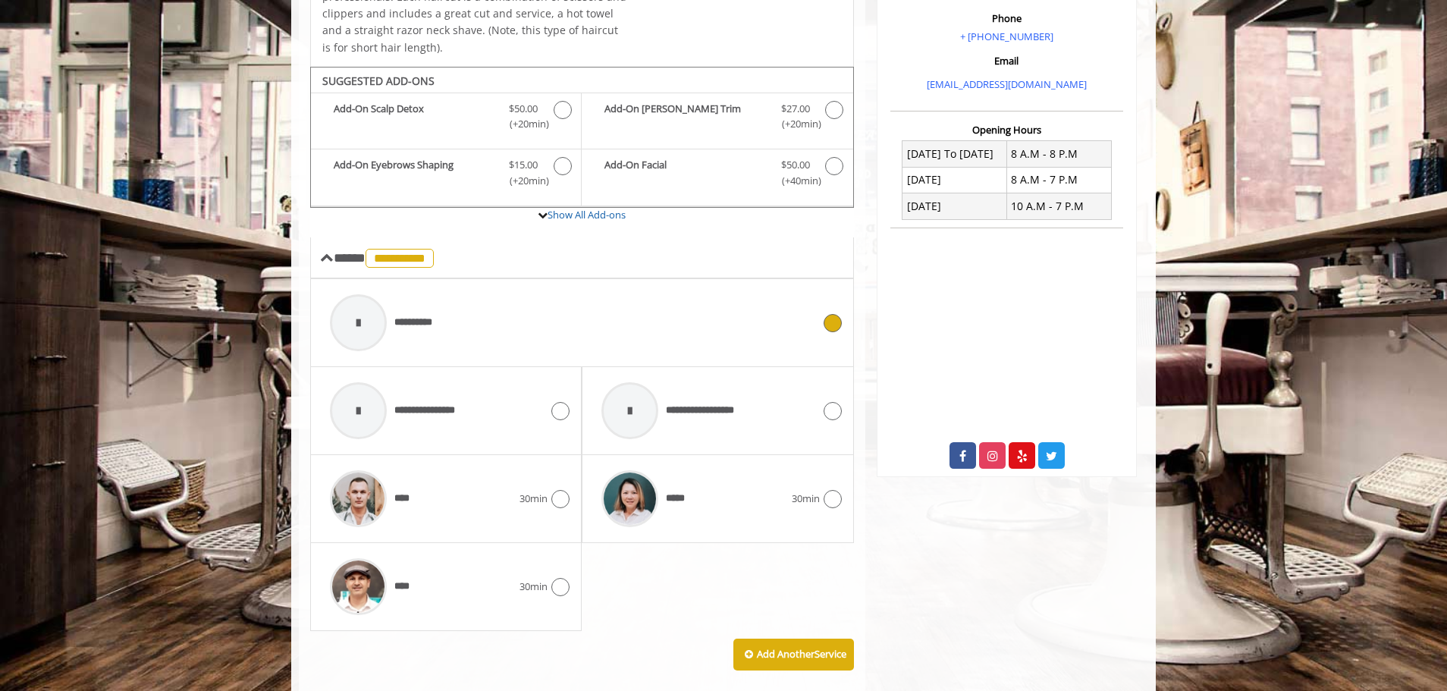
click at [374, 321] on div at bounding box center [358, 322] width 57 height 57
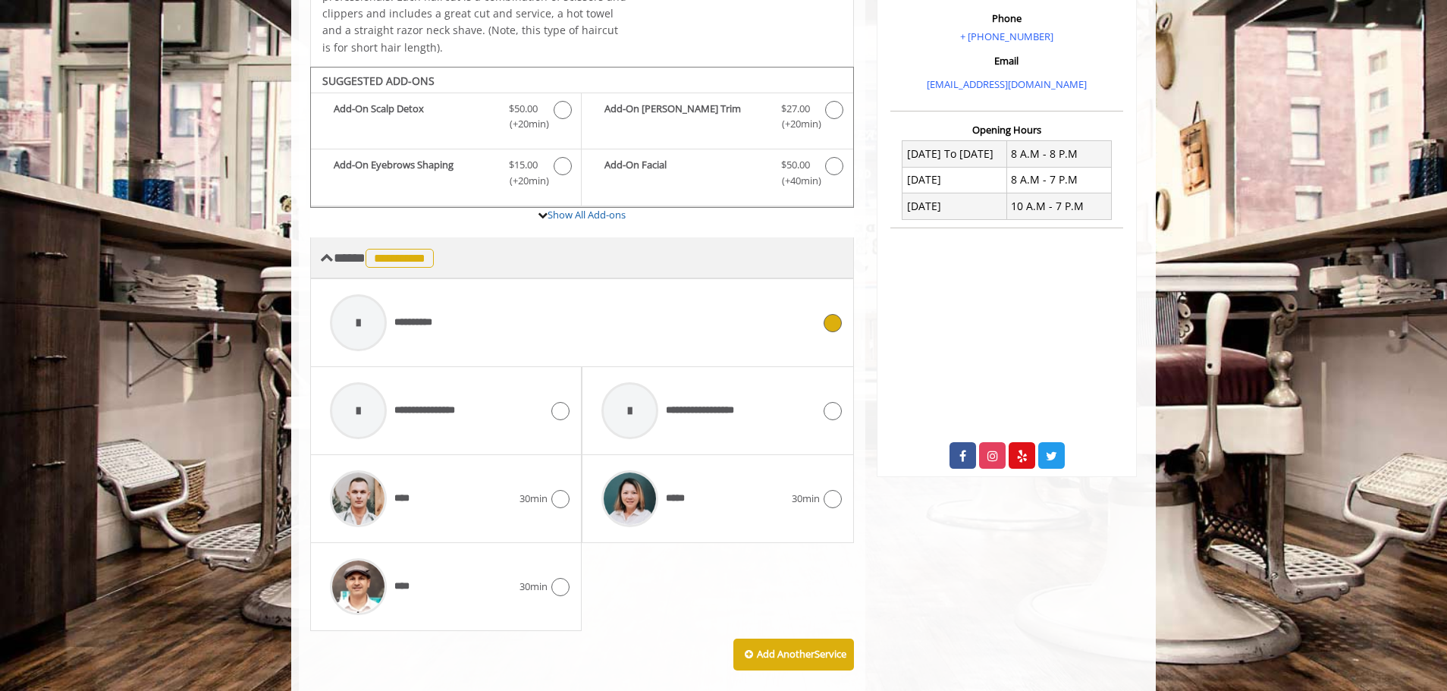
click at [343, 258] on span "**********" at bounding box center [386, 258] width 104 height 14
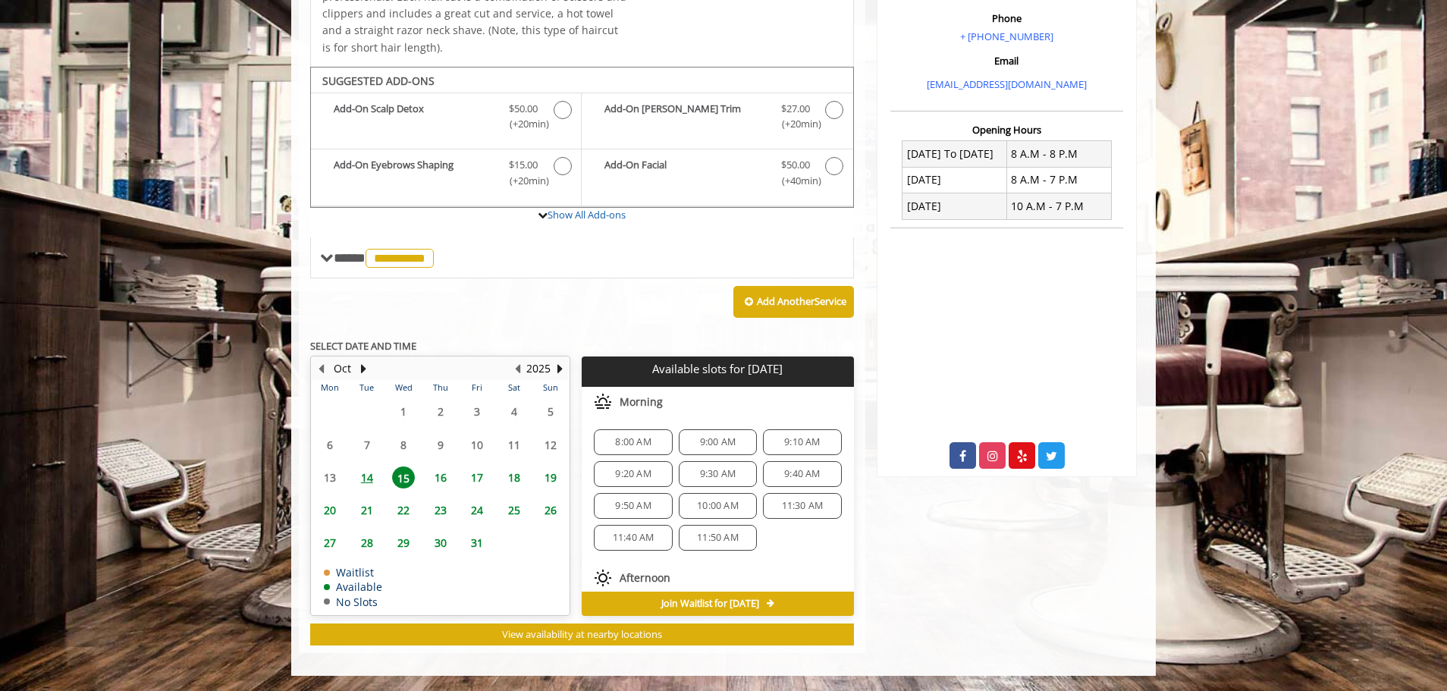
scroll to position [397, 0]
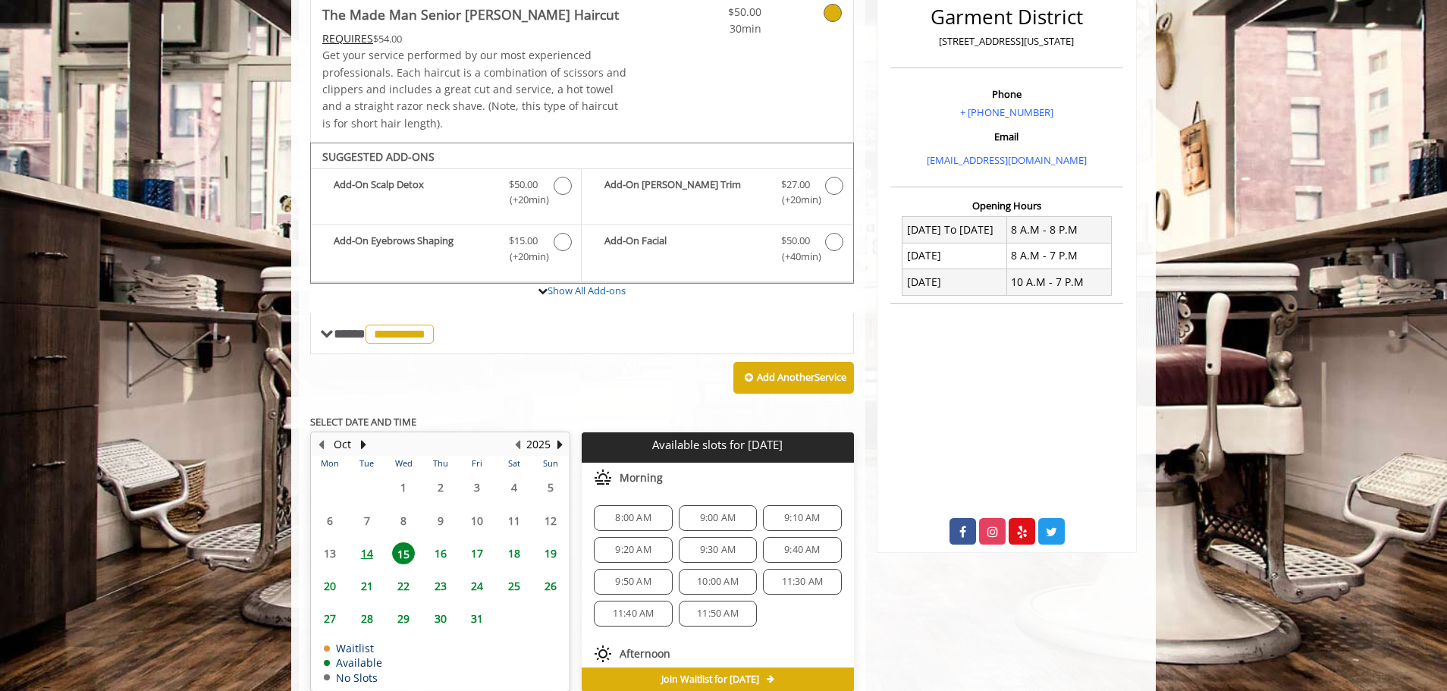
click at [403, 555] on span "15" at bounding box center [403, 553] width 23 height 22
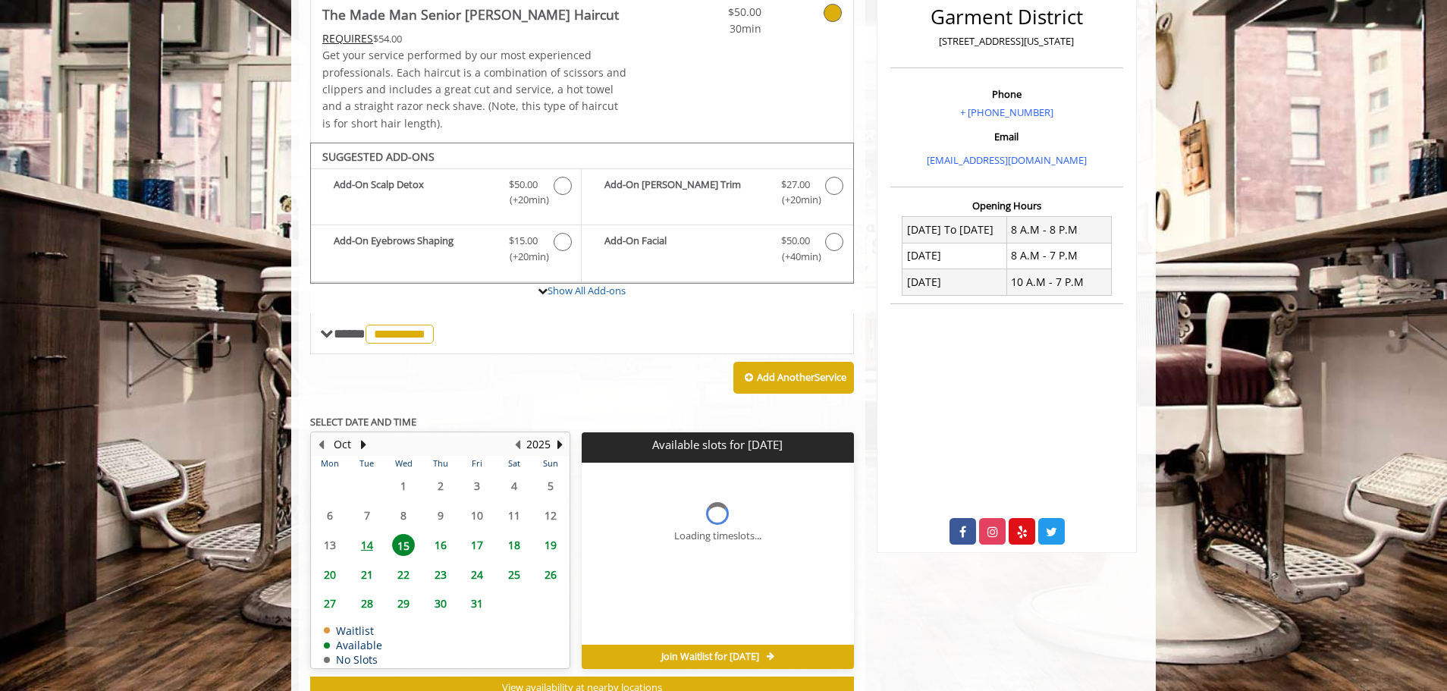
scroll to position [450, 0]
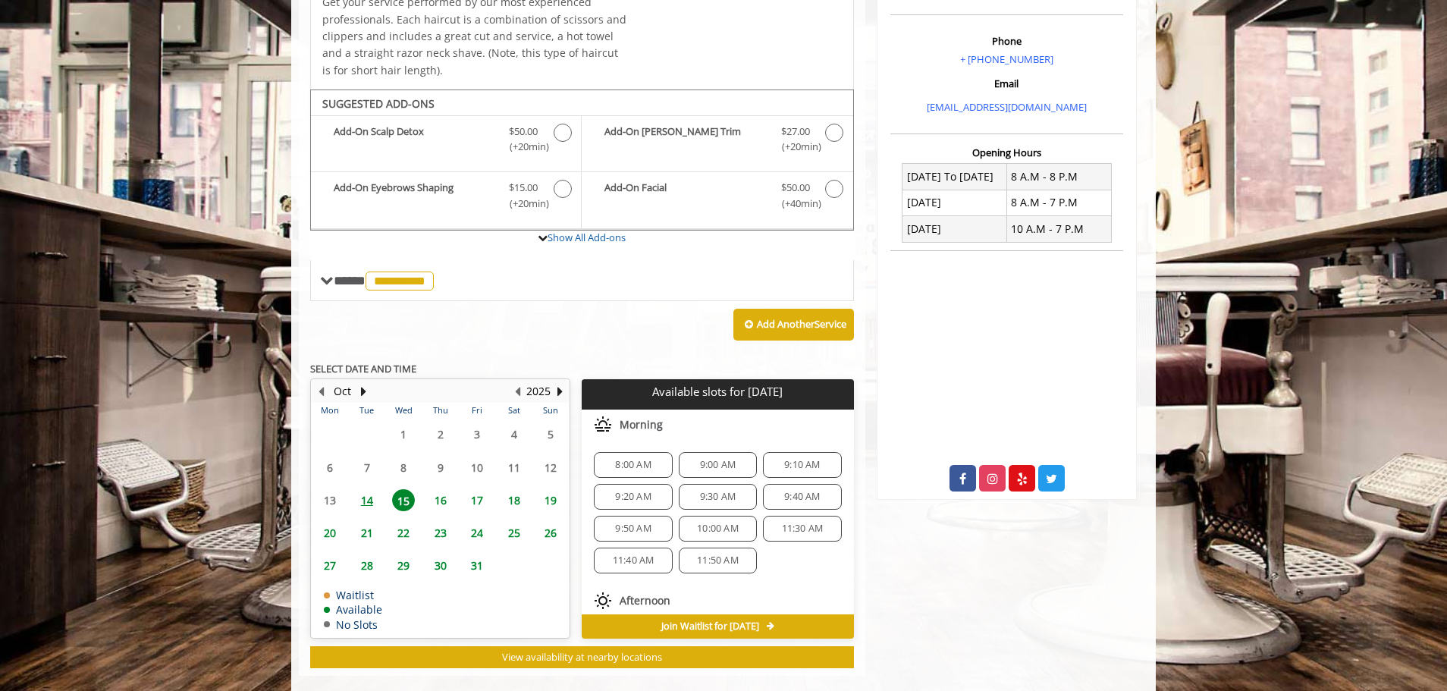
click at [697, 528] on span "10:00 AM" at bounding box center [718, 528] width 42 height 12
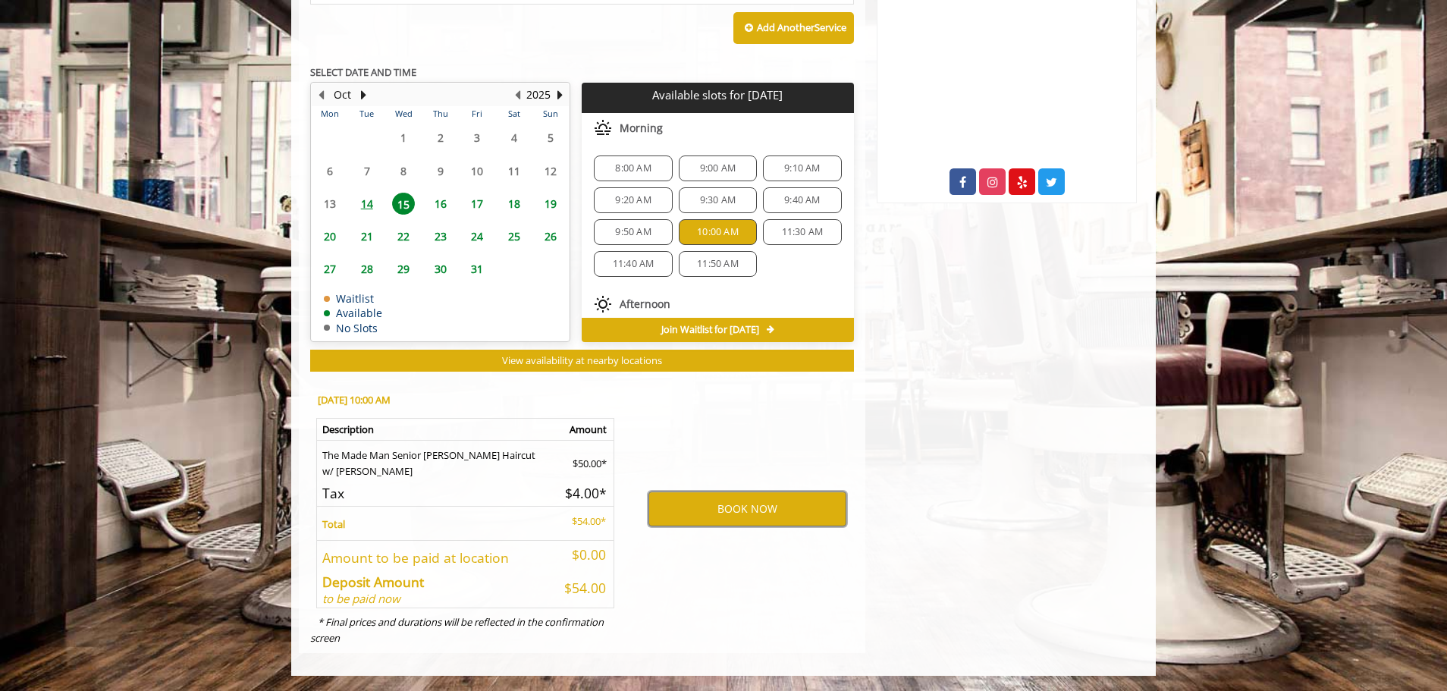
scroll to position [595, 0]
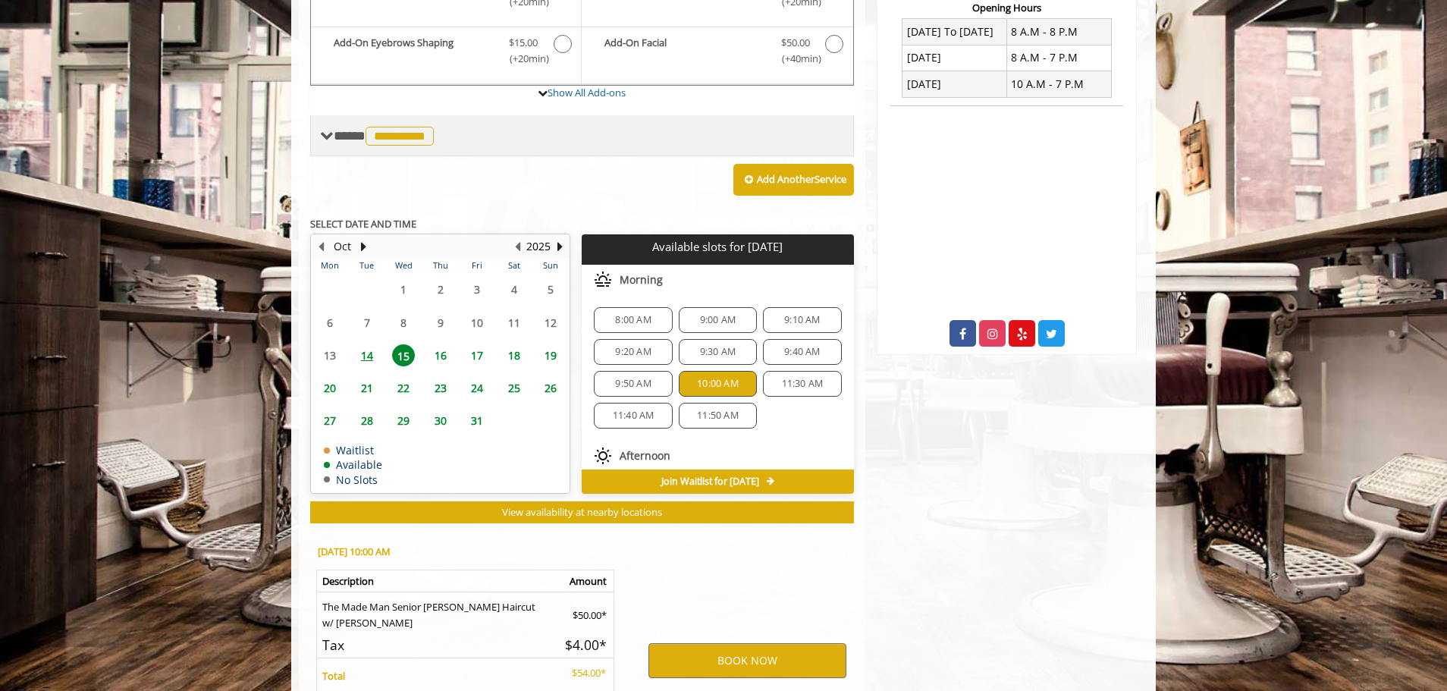
click at [341, 134] on span "**********" at bounding box center [386, 136] width 104 height 14
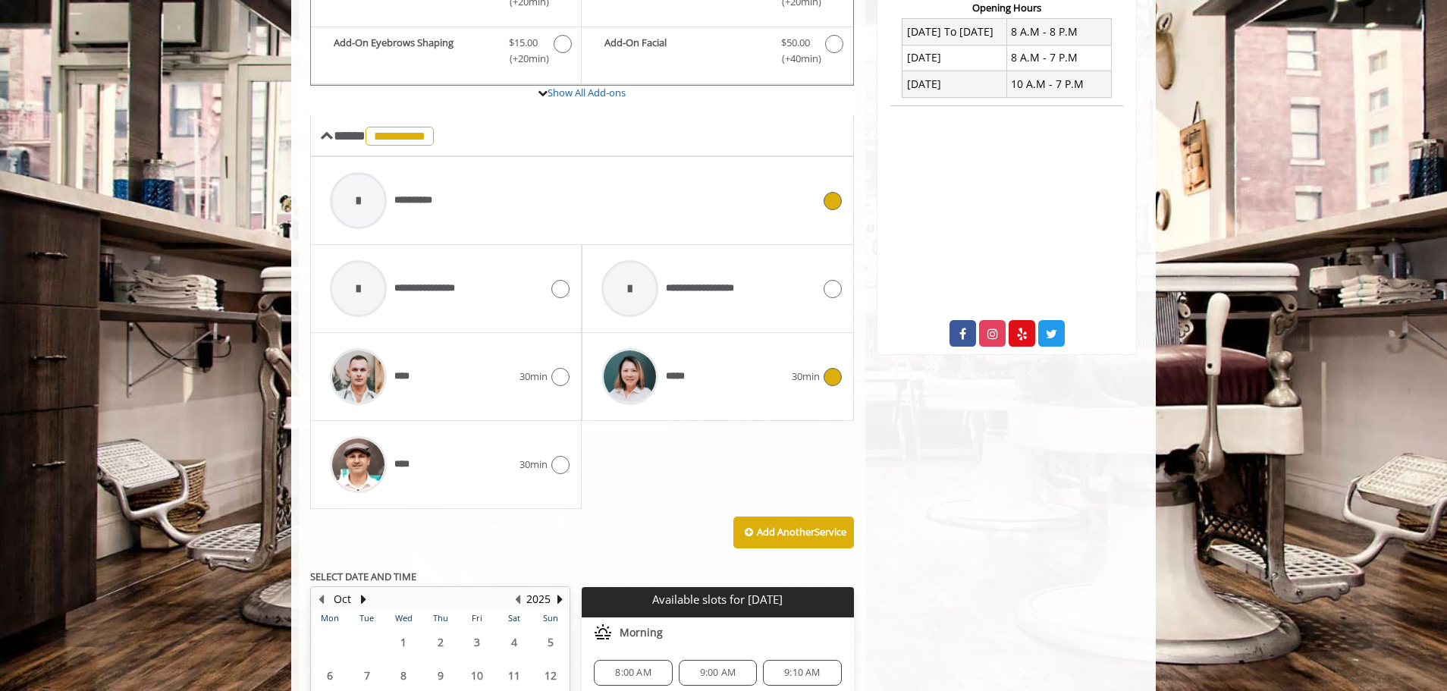
click at [833, 377] on icon at bounding box center [832, 377] width 18 height 18
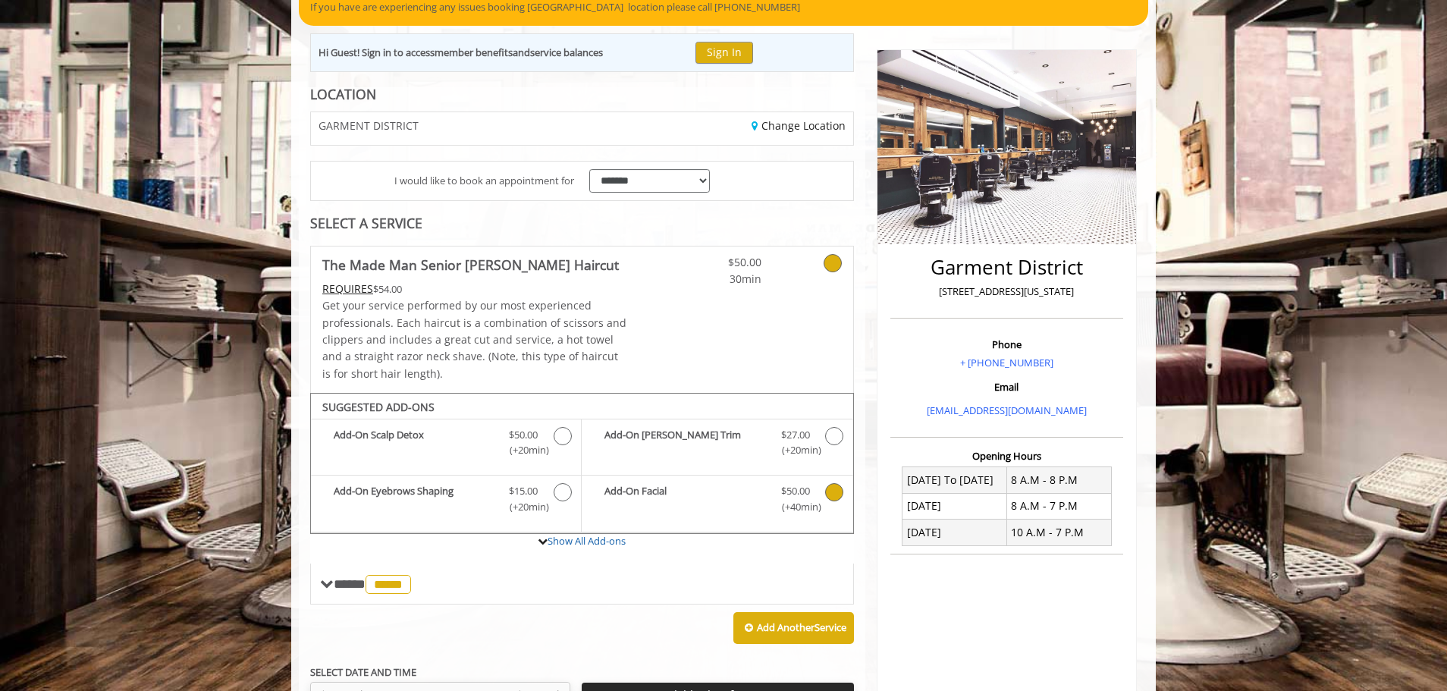
scroll to position [450, 0]
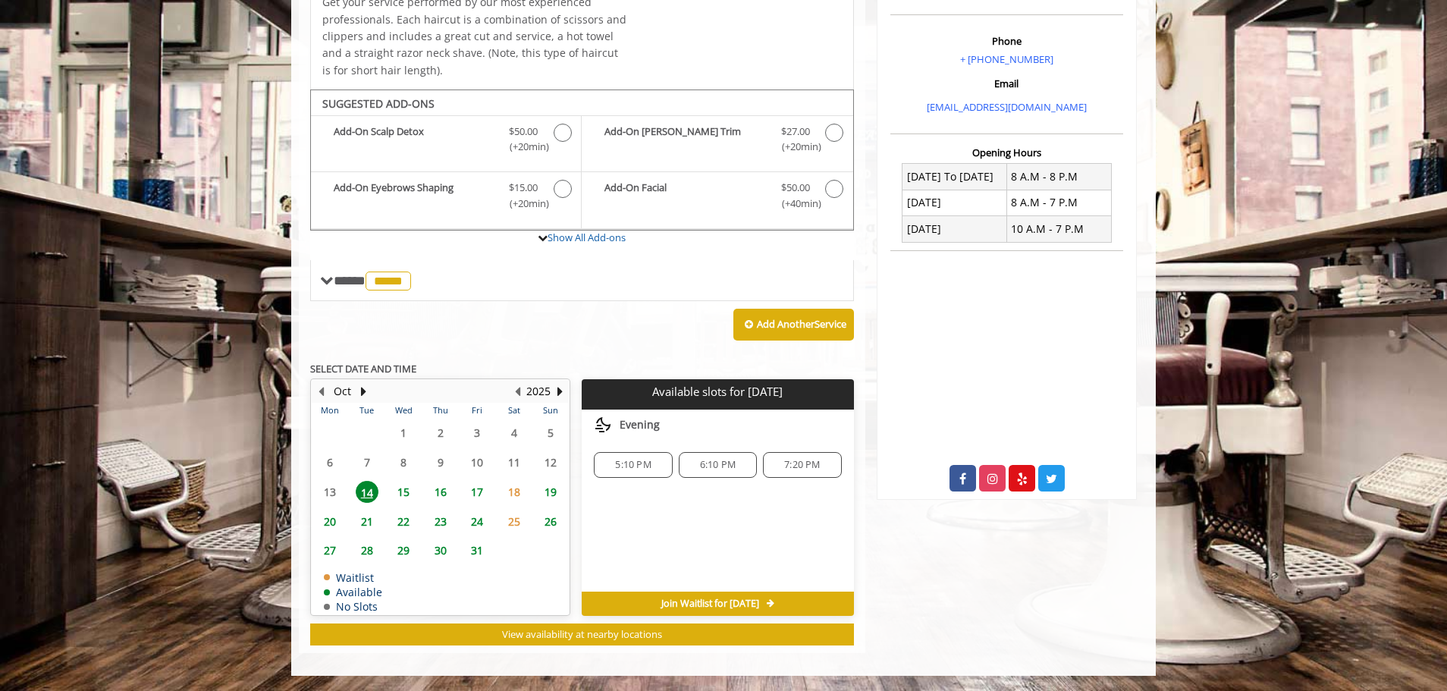
click at [406, 491] on span "15" at bounding box center [403, 492] width 23 height 22
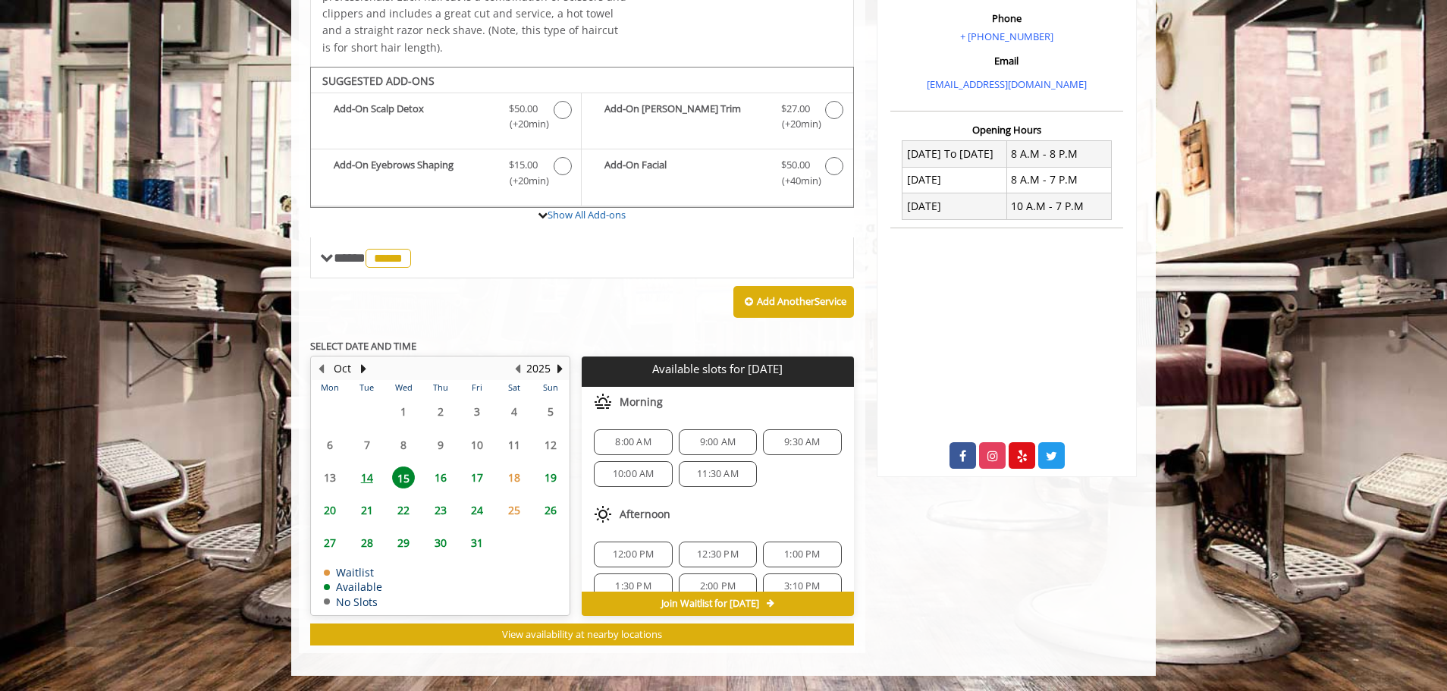
scroll to position [76, 0]
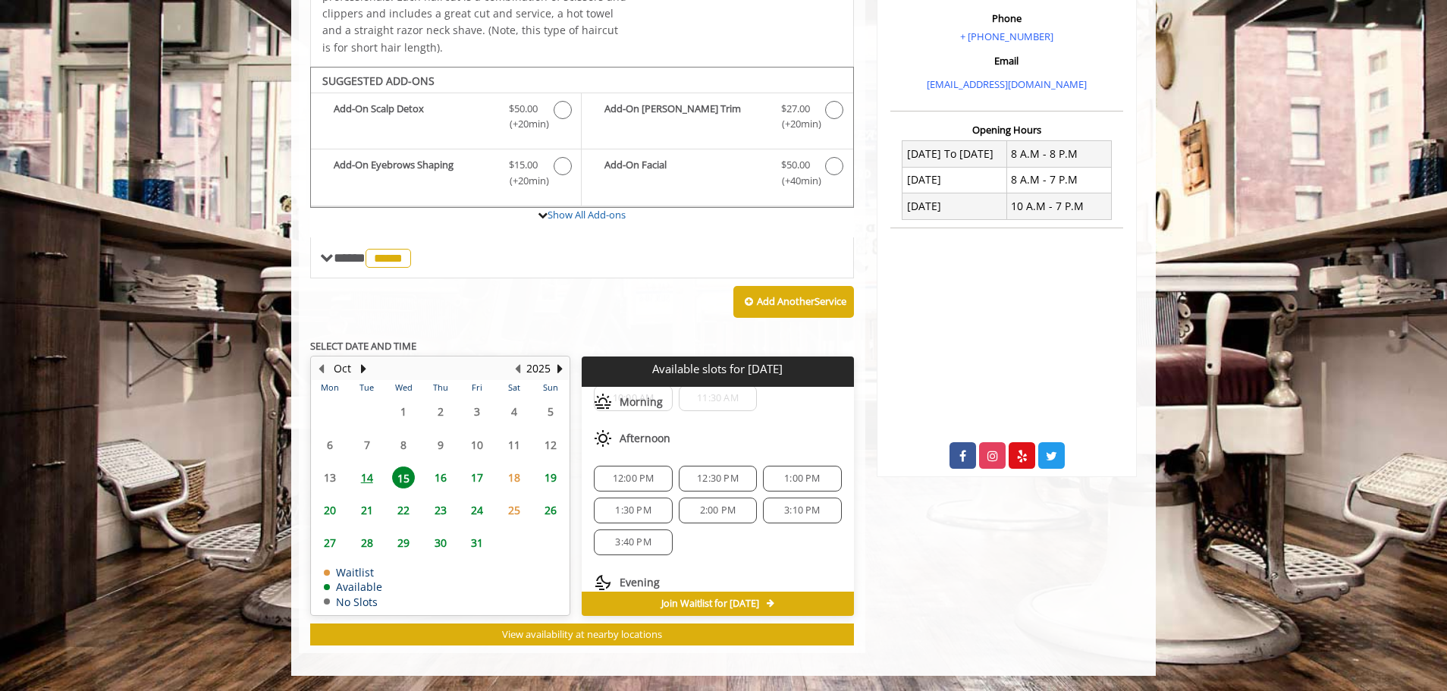
click at [715, 476] on span "12:30 PM" at bounding box center [718, 478] width 42 height 12
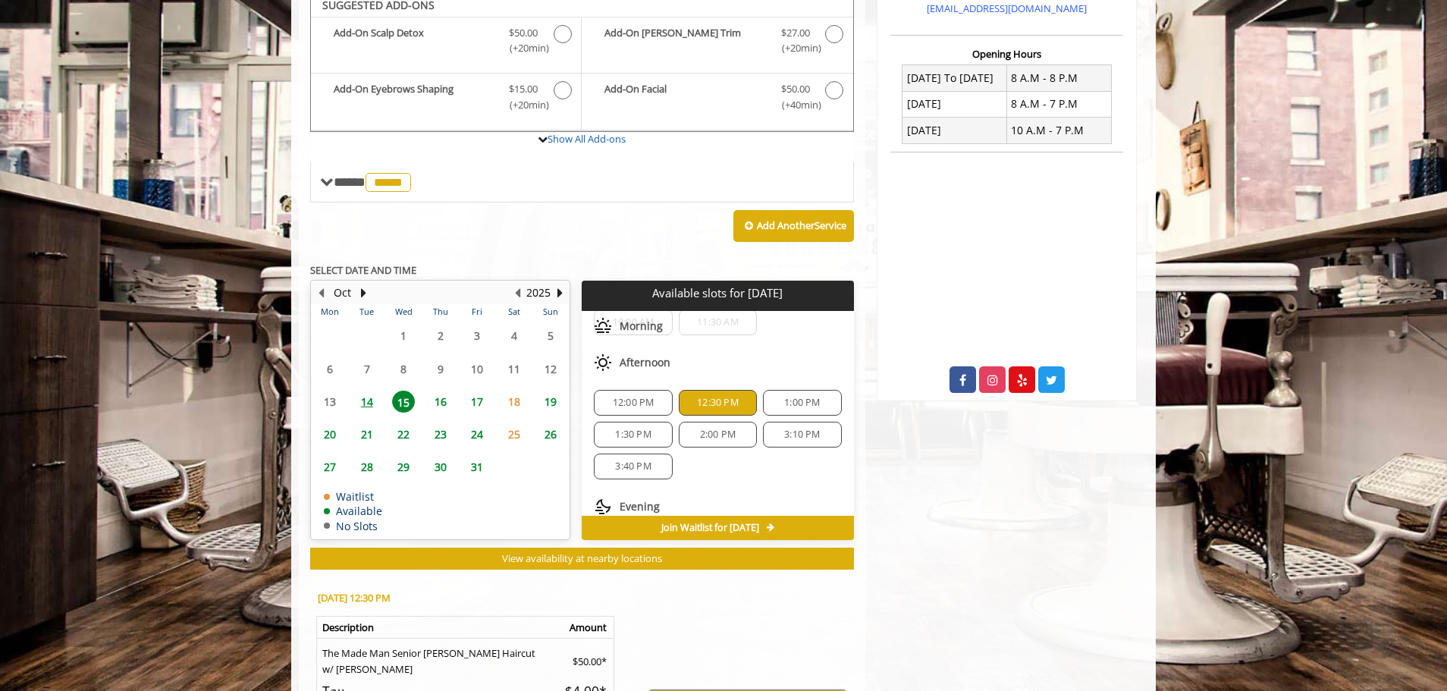
scroll to position [747, 0]
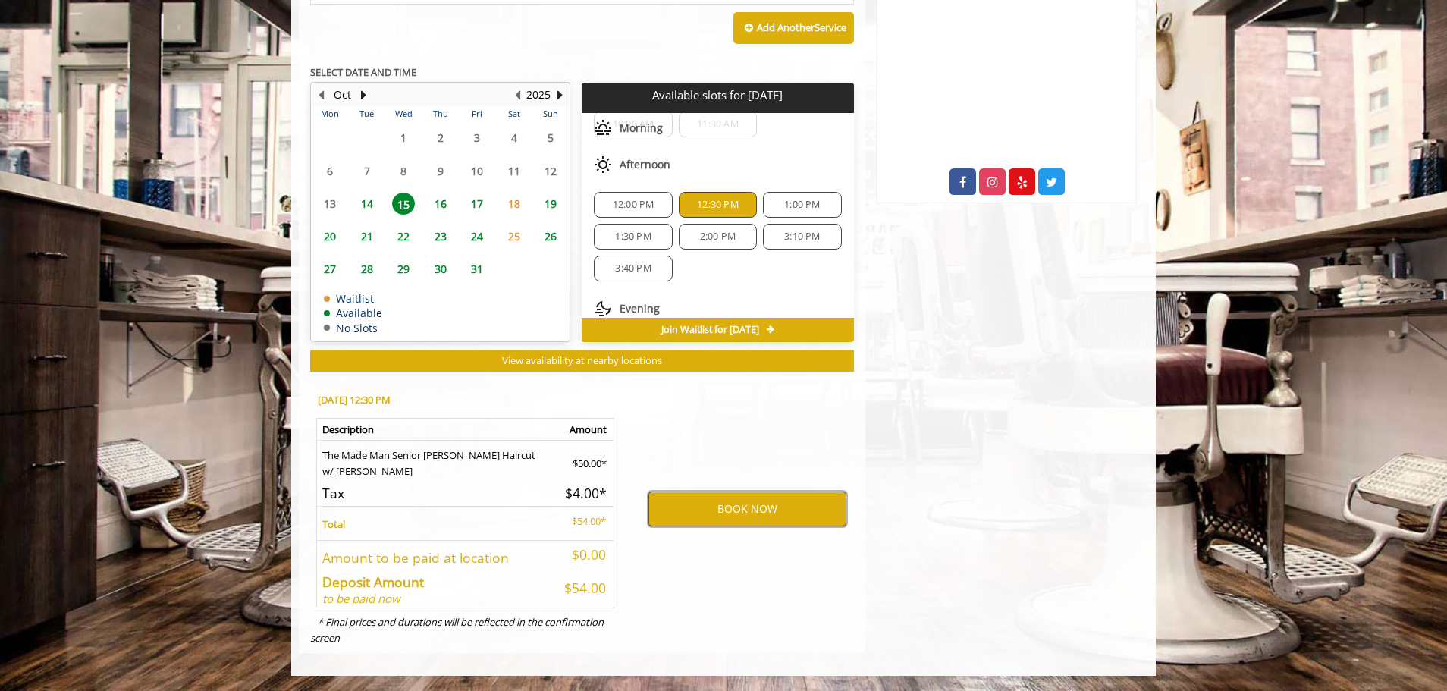
click at [751, 516] on button "BOOK NOW" at bounding box center [747, 508] width 198 height 35
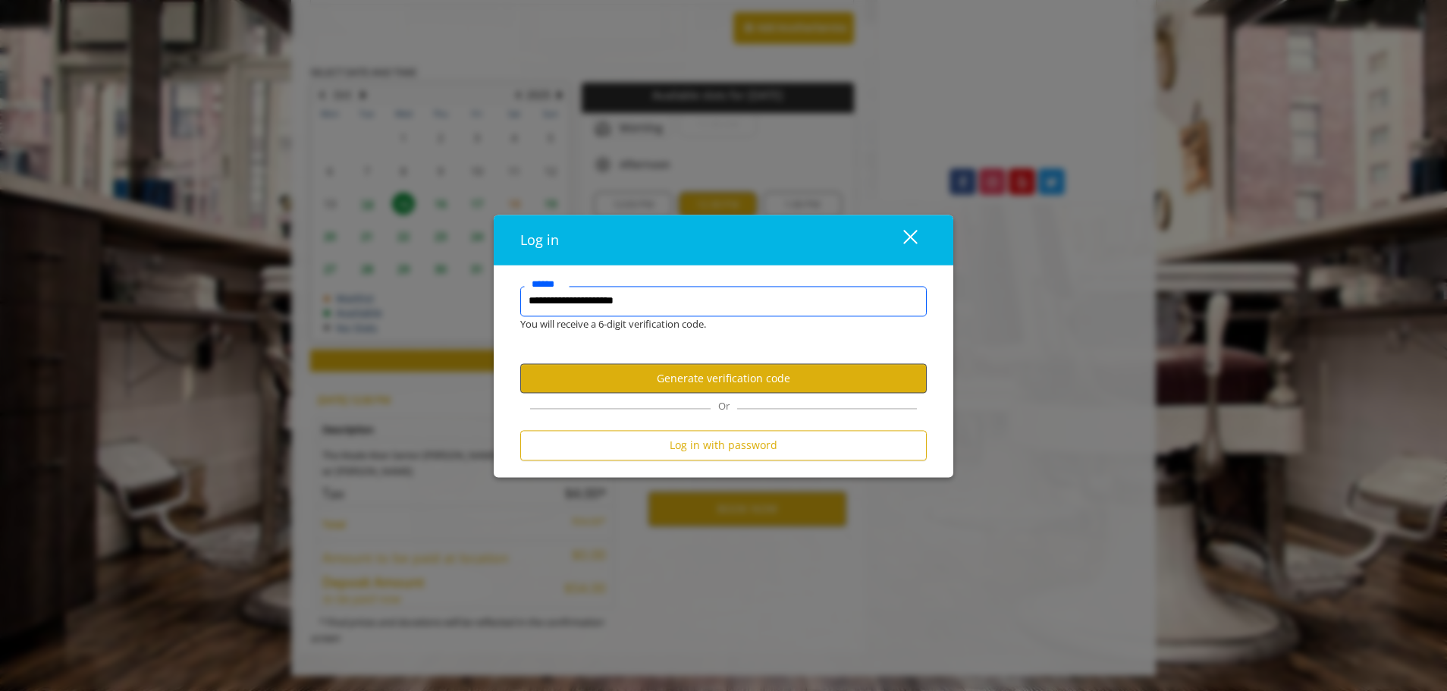
type input "**********"
click at [757, 372] on button "Generate verification code" at bounding box center [723, 379] width 406 height 30
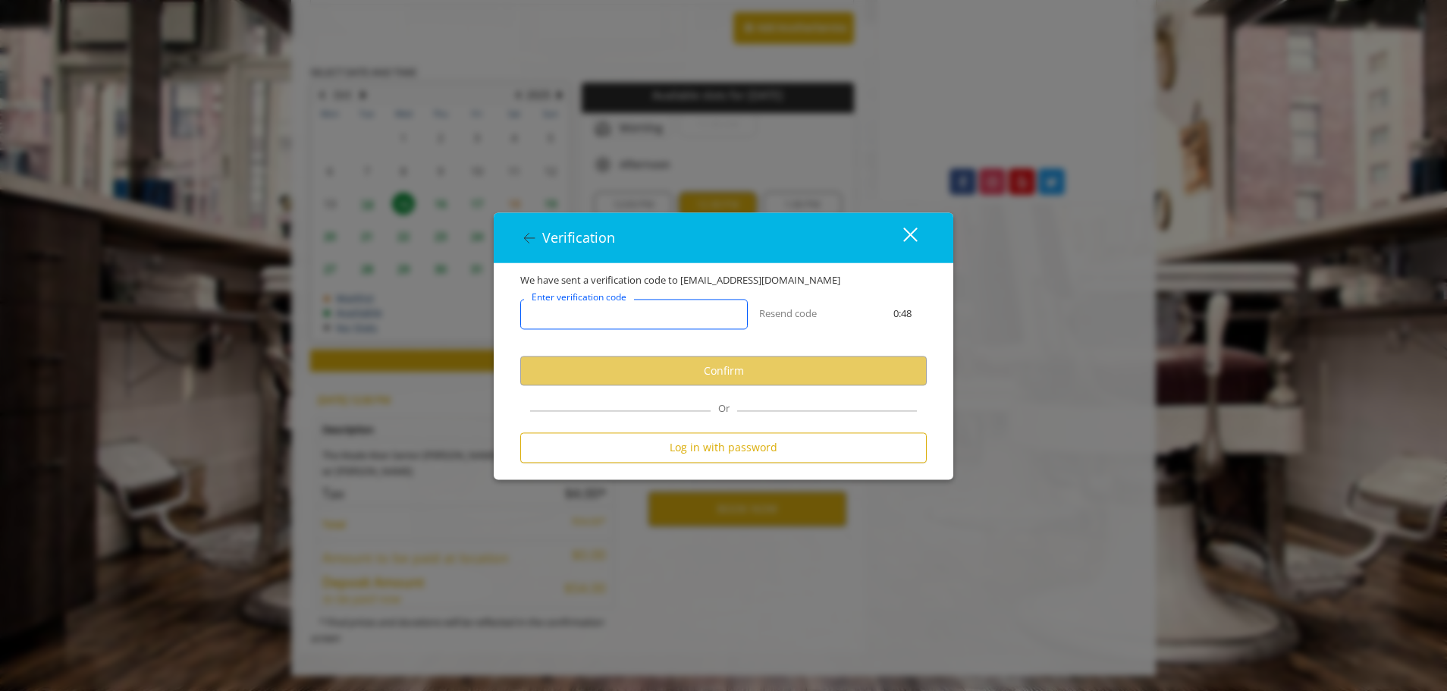
click at [659, 320] on input "Enter verification code" at bounding box center [633, 314] width 227 height 30
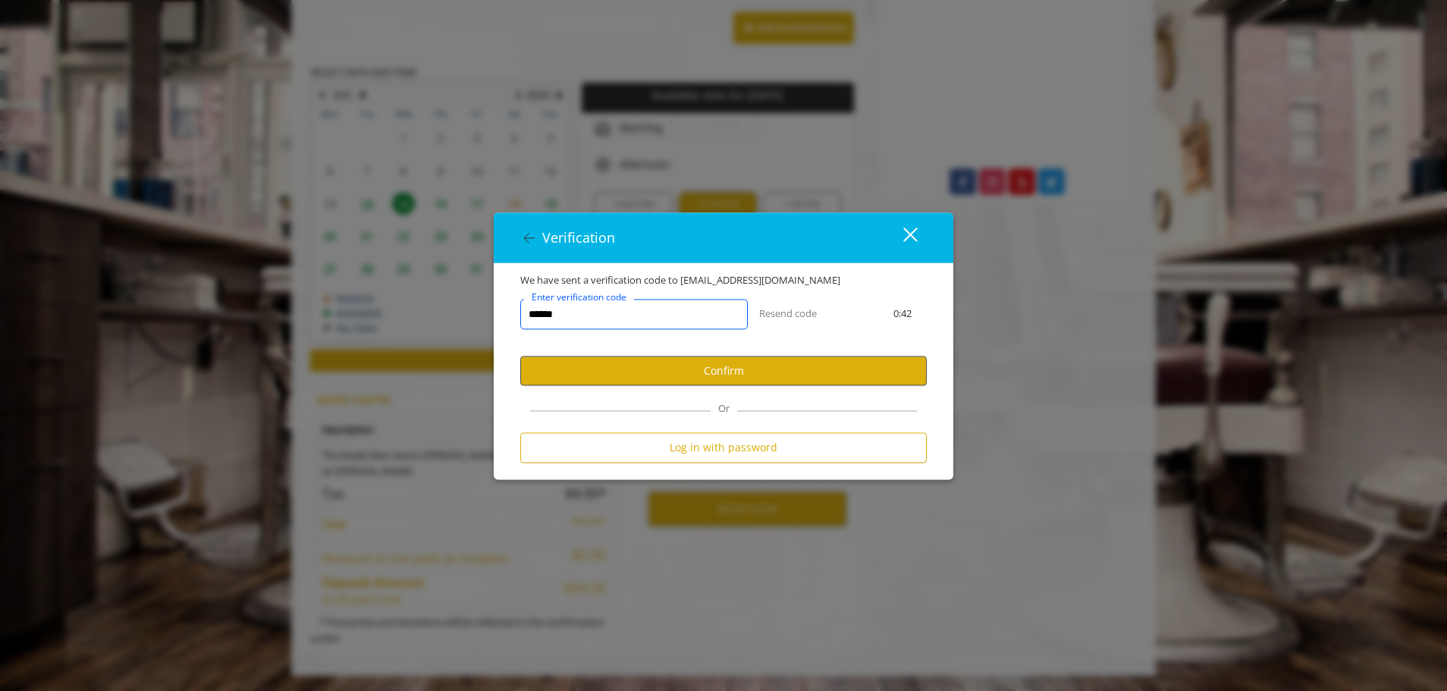
type input "******"
click at [700, 371] on button "Confirm" at bounding box center [723, 371] width 406 height 30
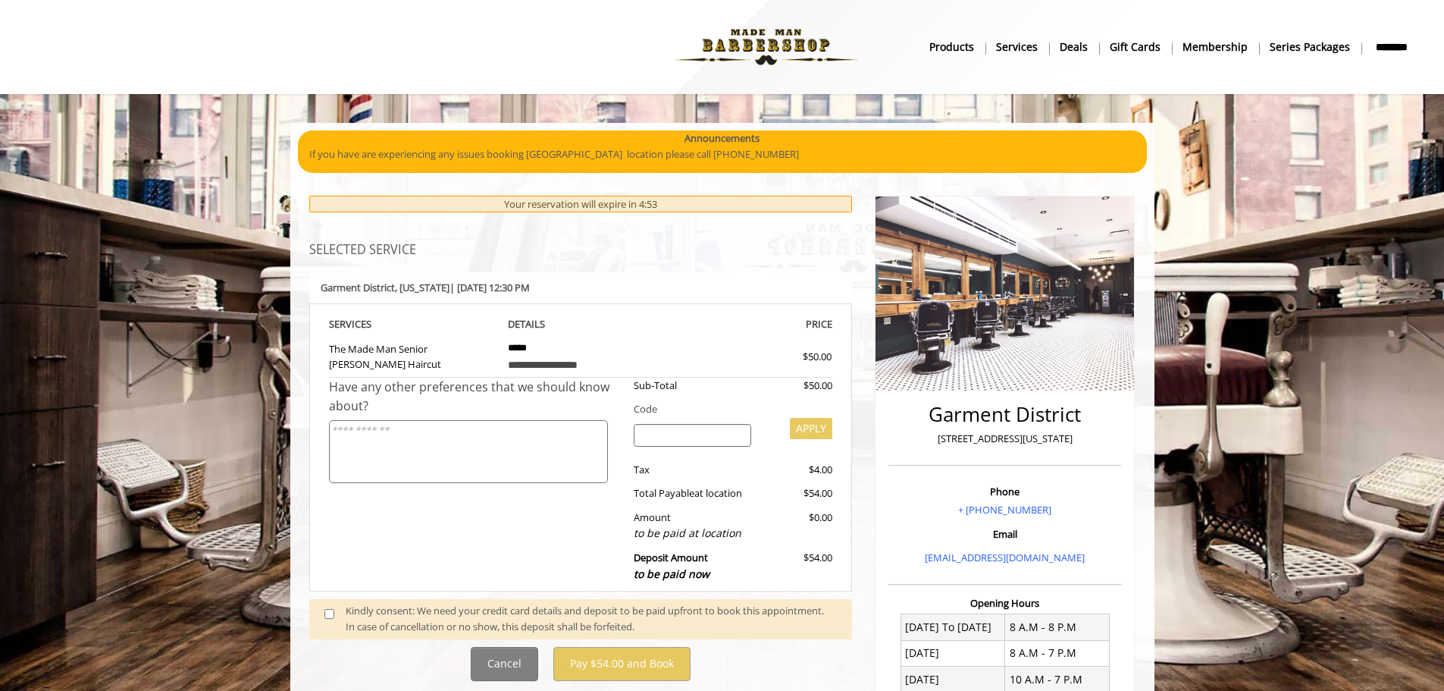
scroll to position [152, 0]
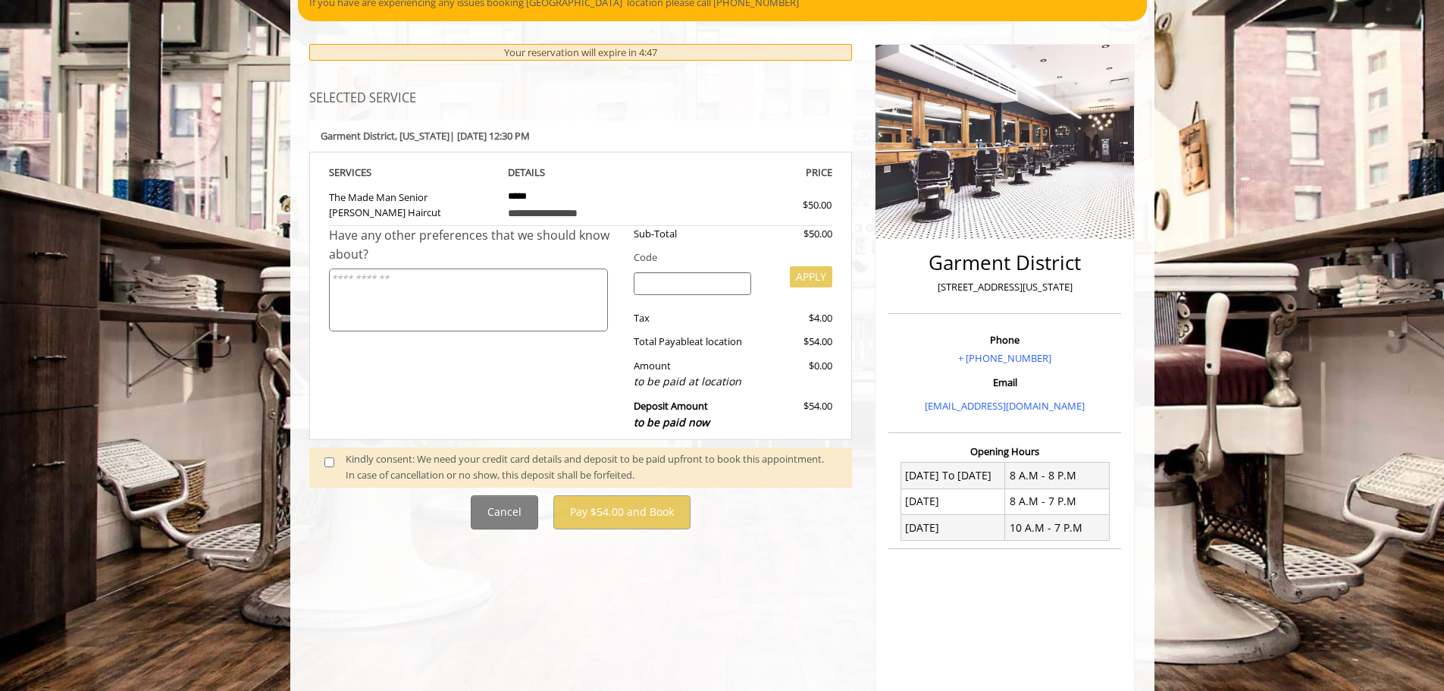
click at [466, 285] on textarea at bounding box center [468, 299] width 279 height 63
type textarea "**"
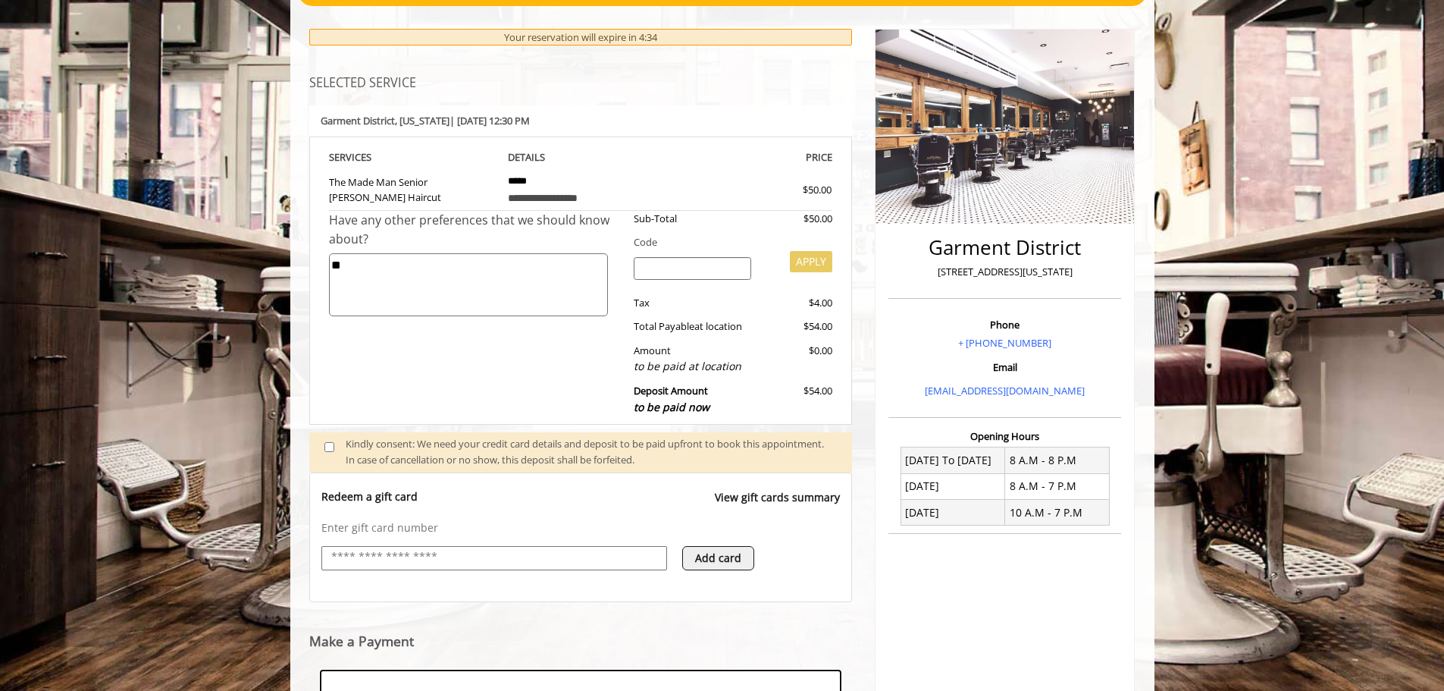
click at [458, 250] on div at bounding box center [476, 251] width 294 height 4
click at [453, 265] on textarea "**" at bounding box center [468, 284] width 279 height 63
click at [567, 560] on input "text" at bounding box center [494, 557] width 329 height 18
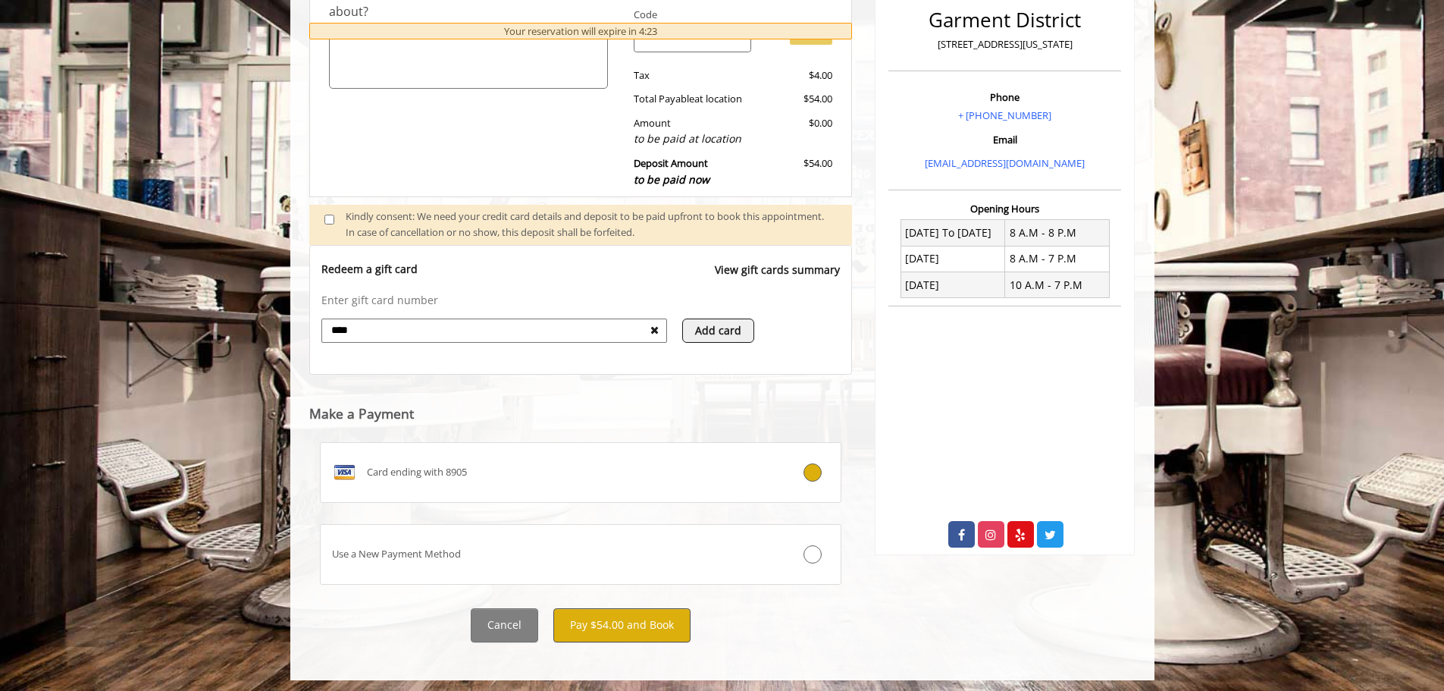
type input "****"
click at [651, 625] on button "Pay $54.00 and Book" at bounding box center [621, 625] width 137 height 34
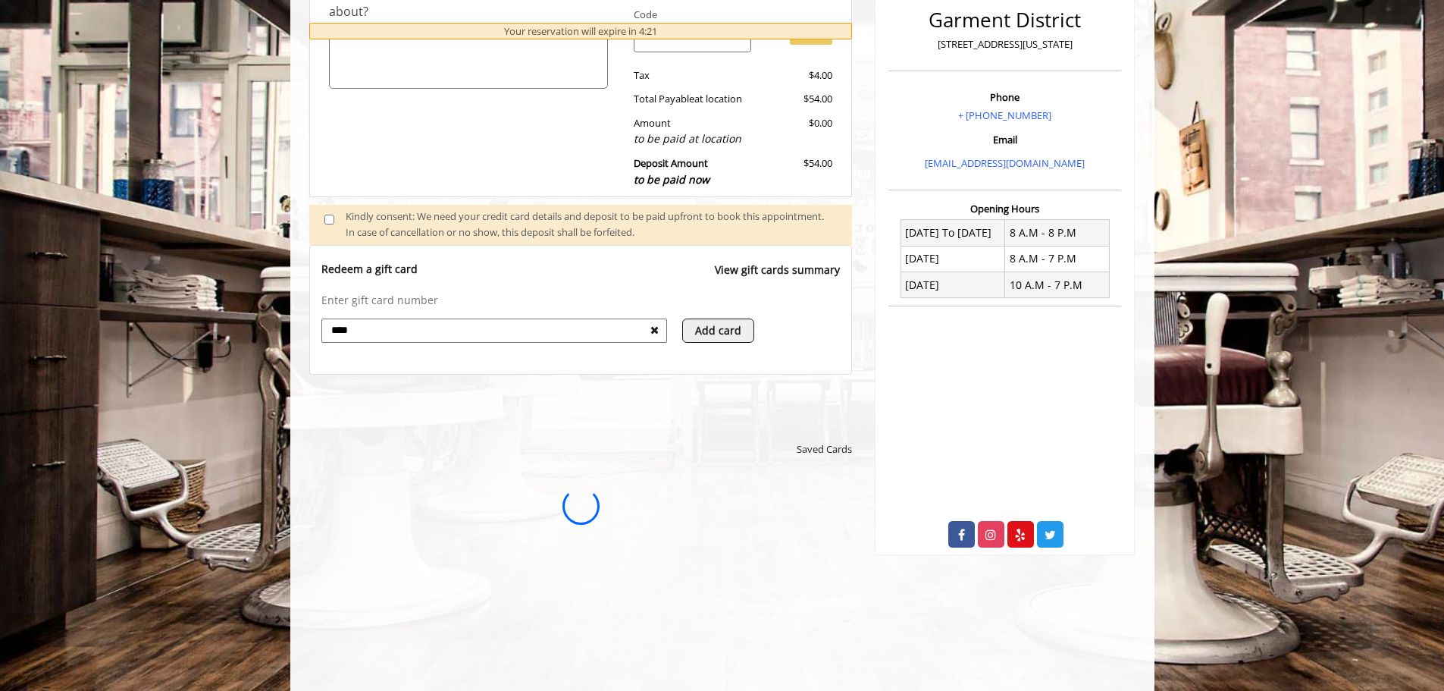
scroll to position [0, 0]
